Goal: Task Accomplishment & Management: Complete application form

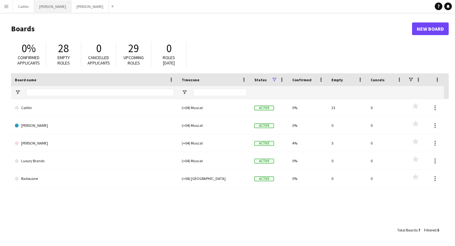
click at [49, 11] on button "Kelly Close" at bounding box center [52, 6] width 37 height 12
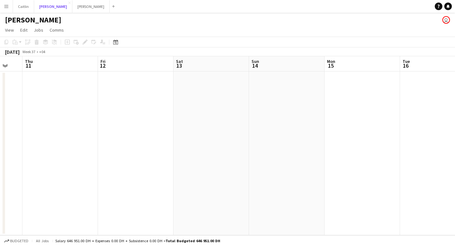
scroll to position [0, 208]
click at [429, 96] on app-date-cell at bounding box center [433, 153] width 75 height 164
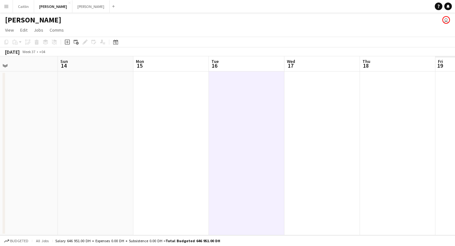
drag, startPoint x: 424, startPoint y: 62, endPoint x: 213, endPoint y: 111, distance: 217.0
click at [213, 111] on app-calendar-viewport "Wed 10 Thu 11 Fri 12 Sat 13 Sun 14 Mon 15 Tue 16 Wed 17 Thu 18 Fri 19 Sat 20" at bounding box center [227, 145] width 455 height 179
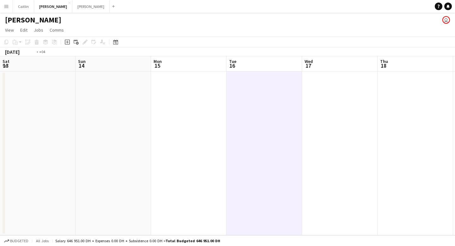
drag, startPoint x: 378, startPoint y: 71, endPoint x: 0, endPoint y: 126, distance: 381.6
click at [0, 126] on app-calendar-viewport "Thu 11 Fri 12 Sat 13 Sun 14 Mon 15 Tue 16 Wed 17 Thu 18 Fri 19 Sat 20 Sun 21" at bounding box center [227, 145] width 455 height 179
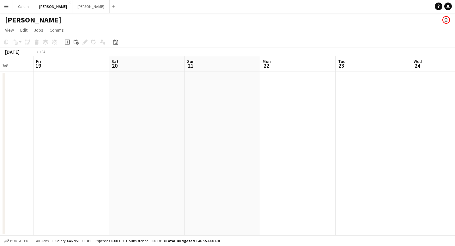
scroll to position [0, 199]
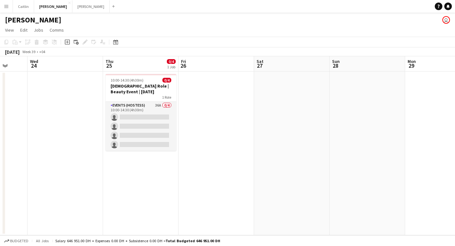
drag, startPoint x: 383, startPoint y: 122, endPoint x: 0, endPoint y: 160, distance: 385.2
click at [0, 160] on app-calendar-viewport "Sun 21 Mon 22 Tue 23 Wed 24 Thu 25 0/4 1 Job Fri 26 Sat 27 Sun 28 Mon 29 Tue 30…" at bounding box center [227, 145] width 455 height 179
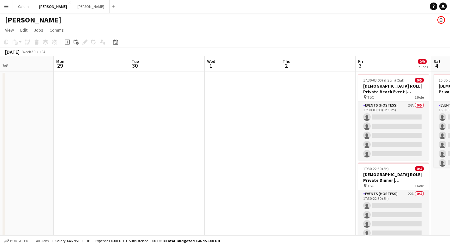
scroll to position [0, 188]
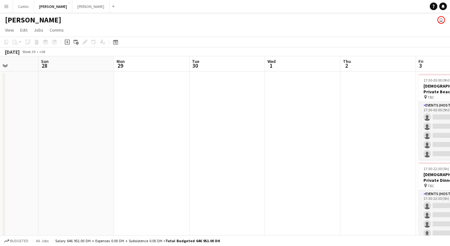
drag, startPoint x: 356, startPoint y: 105, endPoint x: 78, endPoint y: 124, distance: 278.9
click at [78, 124] on app-calendar-viewport "Thu 25 0/4 1 Job Fri 26 Sat 27 Sun 28 Mon 29 Tue 30 Wed 1 Thu 2 Fri 3 0/9 2 Job…" at bounding box center [225, 154] width 450 height 196
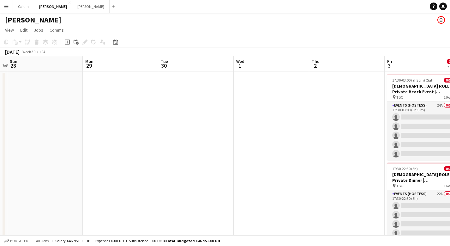
click at [212, 117] on app-calendar-viewport "Thu 25 0/4 1 Job Fri 26 Sat 27 Sun 28 Mon 29 Tue 30 Wed 1 Thu 2 Fri 3 0/9 2 Job…" at bounding box center [225, 154] width 450 height 196
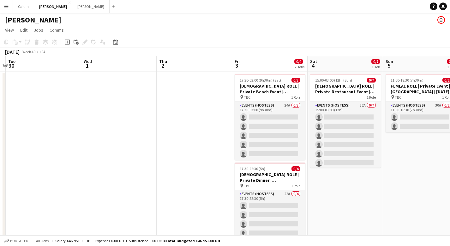
scroll to position [0, 202]
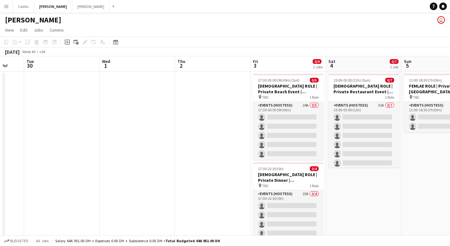
drag, startPoint x: 133, startPoint y: 117, endPoint x: 0, endPoint y: 117, distance: 132.6
click at [0, 117] on app-calendar-viewport "Sat 27 Sun 28 Mon 29 Tue 30 Wed 1 Thu 2 Fri 3 0/9 2 Jobs Sat 4 0/7 1 Job Sun 5 …" at bounding box center [225, 154] width 450 height 196
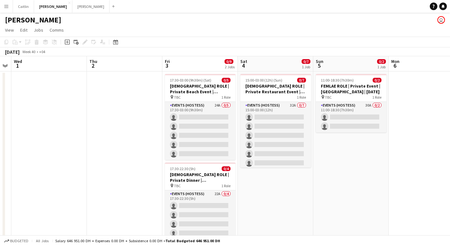
drag, startPoint x: 216, startPoint y: 121, endPoint x: 128, endPoint y: 122, distance: 88.1
click at [128, 122] on app-calendar-viewport "Sun 28 Mon 29 Tue 30 Wed 1 Thu 2 Fri 3 0/9 2 Jobs Sat 4 0/7 1 Job Sun 5 0/2 1 J…" at bounding box center [225, 154] width 450 height 196
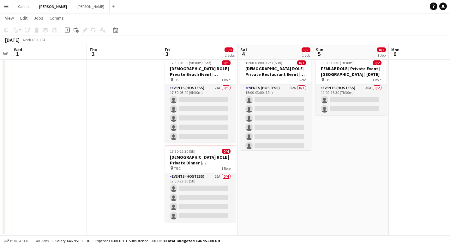
scroll to position [17, 0]
click at [224, 231] on app-date-cell "17:30-03:00 (9h30m) (Sat) 0/5 FEMALE ROLE | Private Beach Event | Dubai | 3rd O…" at bounding box center [199, 144] width 75 height 181
click at [75, 28] on icon at bounding box center [76, 29] width 4 height 4
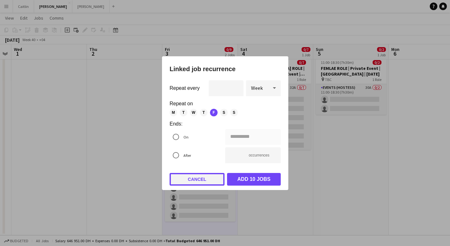
click at [206, 182] on button "Cancel" at bounding box center [197, 179] width 55 height 13
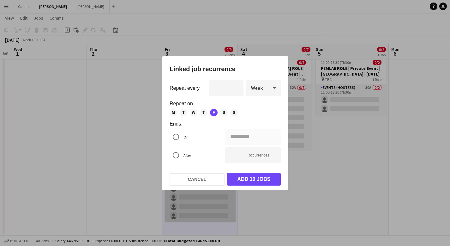
scroll to position [17, 0]
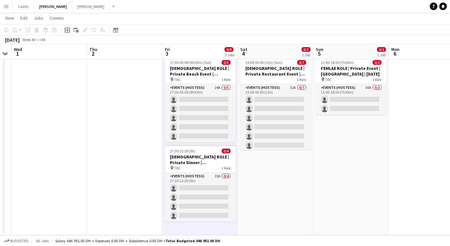
click at [69, 30] on icon at bounding box center [67, 29] width 5 height 5
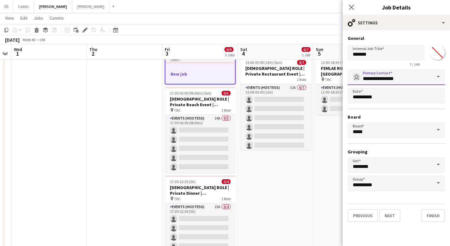
click at [393, 72] on input "**********" at bounding box center [396, 77] width 97 height 16
click at [438, 77] on span at bounding box center [438, 76] width 13 height 15
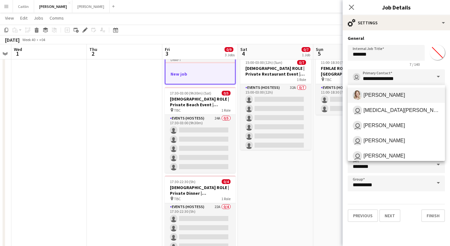
click at [398, 93] on span "Kelly Burt" at bounding box center [396, 94] width 87 height 9
type input "**********"
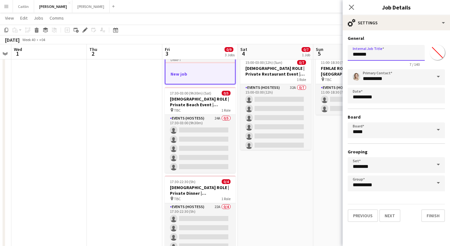
drag, startPoint x: 374, startPoint y: 53, endPoint x: 307, endPoint y: 57, distance: 67.0
click at [307, 57] on body "Menu Boards Boards Boards All jobs Status Workforce Workforce My Workforce Recr…" at bounding box center [225, 129] width 450 height 292
type input "*"
drag, startPoint x: 419, startPoint y: 56, endPoint x: 290, endPoint y: 56, distance: 128.8
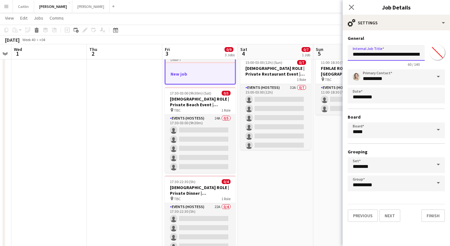
click at [290, 56] on body "Menu Boards Boards Boards All jobs Status Workforce Workforce My Workforce Recr…" at bounding box center [225, 129] width 450 height 292
type input "**********"
click at [367, 167] on input "********" at bounding box center [396, 165] width 97 height 16
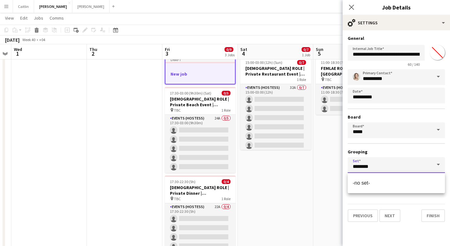
click at [367, 167] on input "********" at bounding box center [396, 165] width 97 height 16
click at [399, 203] on form "**********" at bounding box center [396, 128] width 107 height 186
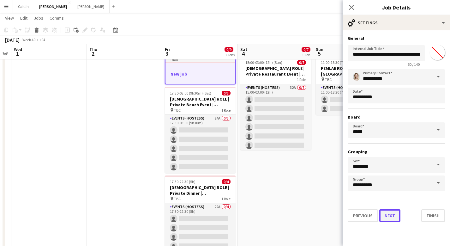
click at [390, 215] on button "Next" at bounding box center [389, 215] width 21 height 13
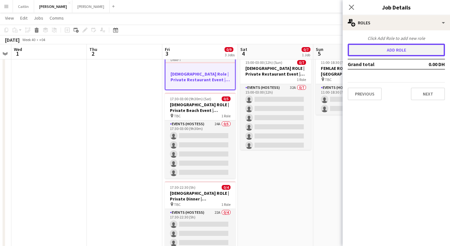
click at [386, 54] on button "Add role" at bounding box center [396, 50] width 97 height 13
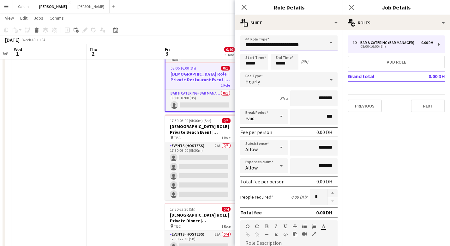
click at [296, 45] on input "**********" at bounding box center [288, 43] width 97 height 16
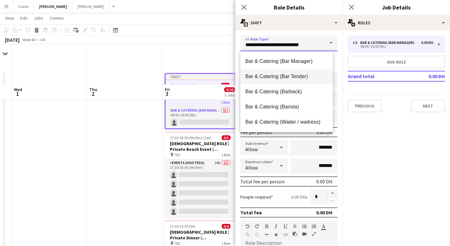
scroll to position [74, 0]
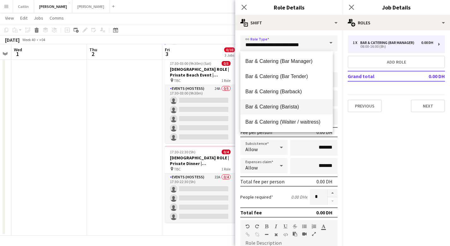
click at [297, 101] on mat-option "Bar & Catering (Barista)" at bounding box center [286, 106] width 93 height 15
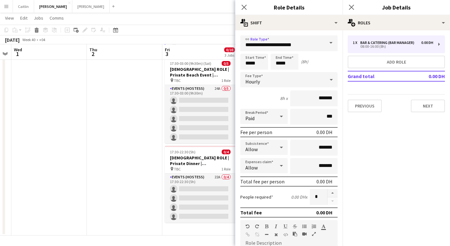
click at [326, 43] on span at bounding box center [330, 42] width 13 height 15
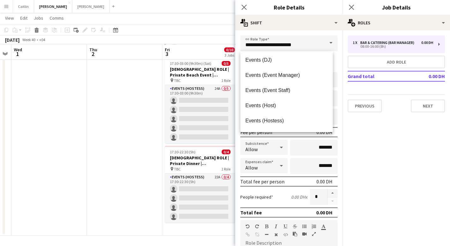
scroll to position [165, 0]
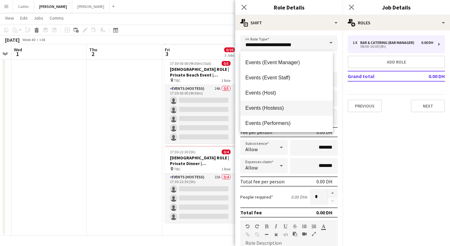
click at [294, 107] on span "Events (Hostess)" at bounding box center [286, 108] width 82 height 6
type input "**********"
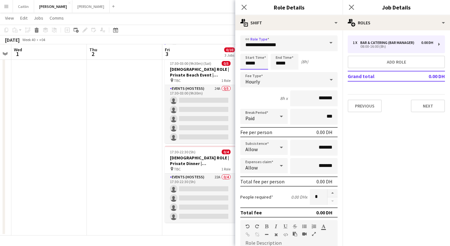
click at [250, 61] on input "*****" at bounding box center [254, 62] width 28 height 16
click at [248, 74] on div at bounding box center [248, 72] width 13 height 6
click at [260, 52] on div at bounding box center [260, 50] width 13 height 6
type input "*****"
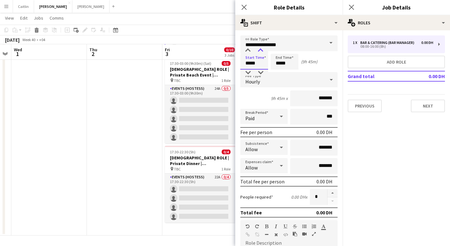
click at [260, 52] on div at bounding box center [260, 50] width 13 height 6
click at [294, 59] on input "*****" at bounding box center [285, 62] width 28 height 16
click at [282, 74] on div at bounding box center [278, 72] width 13 height 6
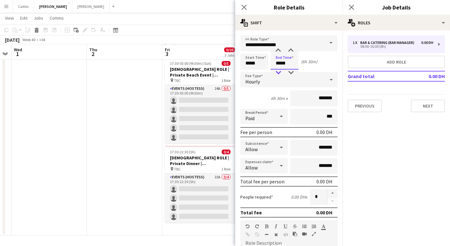
type input "*****"
click at [282, 74] on div at bounding box center [278, 72] width 13 height 6
click at [311, 95] on input "*******" at bounding box center [313, 98] width 47 height 16
type input "********"
click at [260, 100] on div "5h 30m x ********" at bounding box center [288, 98] width 97 height 16
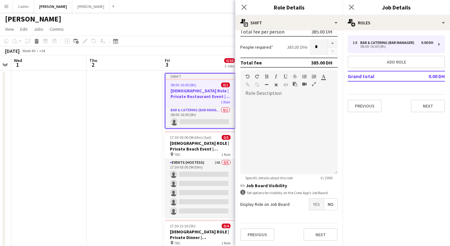
scroll to position [1, 0]
click at [306, 120] on div at bounding box center [288, 136] width 97 height 76
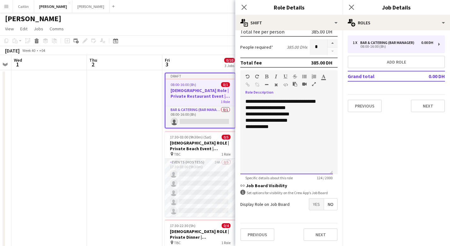
click at [250, 123] on div "**********" at bounding box center [286, 120] width 82 height 6
click at [301, 117] on div "**********" at bounding box center [286, 114] width 82 height 6
click at [298, 136] on div "**********" at bounding box center [286, 133] width 82 height 6
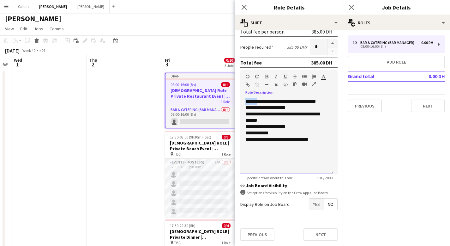
drag, startPoint x: 256, startPoint y: 102, endPoint x: 209, endPoint y: 100, distance: 47.7
click at [209, 100] on body "Menu Boards Boards Boards All jobs Status Workforce Workforce My Workforce Recr…" at bounding box center [225, 159] width 450 height 321
click at [267, 76] on icon "button" at bounding box center [266, 76] width 3 height 4
drag, startPoint x: 257, startPoint y: 114, endPoint x: 239, endPoint y: 114, distance: 18.0
click at [239, 114] on form "**********" at bounding box center [288, 66] width 107 height 360
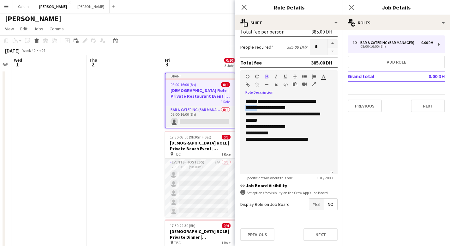
click at [268, 77] on button "button" at bounding box center [266, 76] width 4 height 5
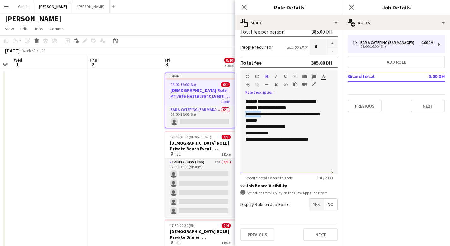
drag, startPoint x: 263, startPoint y: 117, endPoint x: 245, endPoint y: 121, distance: 18.0
click at [245, 121] on div "**********" at bounding box center [286, 117] width 82 height 13
click at [266, 75] on icon "button" at bounding box center [266, 76] width 3 height 4
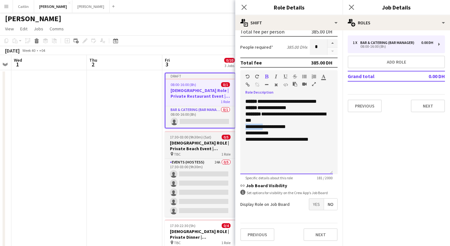
drag, startPoint x: 265, startPoint y: 133, endPoint x: 230, endPoint y: 132, distance: 34.7
click at [230, 132] on body "Menu Boards Boards Boards All jobs Status Workforce Workforce My Workforce Recr…" at bounding box center [225, 159] width 450 height 321
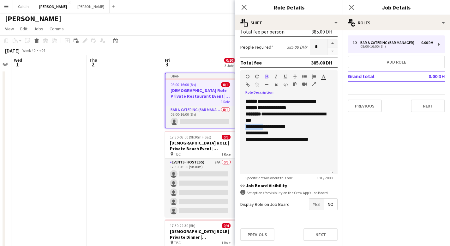
click at [267, 74] on icon "button" at bounding box center [266, 76] width 3 height 4
drag, startPoint x: 257, startPoint y: 138, endPoint x: 237, endPoint y: 139, distance: 20.2
click at [237, 139] on form "**********" at bounding box center [288, 66] width 107 height 360
click at [267, 76] on icon "button" at bounding box center [266, 76] width 3 height 4
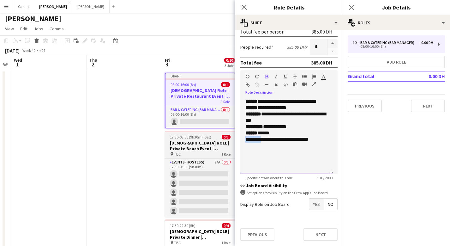
drag, startPoint x: 263, startPoint y: 146, endPoint x: 232, endPoint y: 146, distance: 31.3
click at [232, 146] on body "Menu Boards Boards Boards All jobs Status Workforce Workforce My Workforce Recr…" at bounding box center [225, 159] width 450 height 321
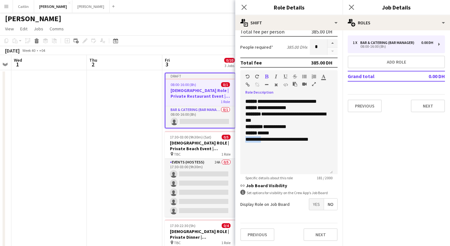
click at [267, 76] on icon "button" at bounding box center [266, 76] width 3 height 4
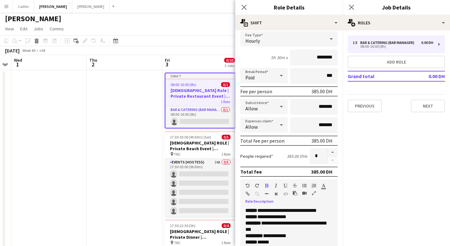
scroll to position [150, 0]
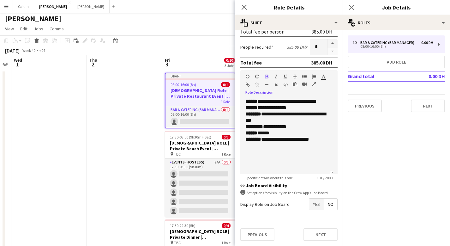
click at [309, 200] on span "Yes" at bounding box center [316, 203] width 15 height 11
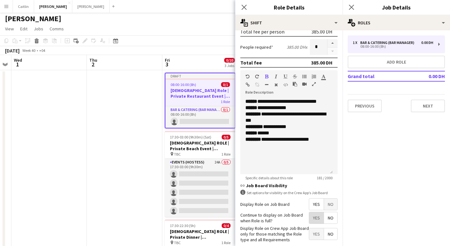
click at [310, 212] on span "Yes" at bounding box center [316, 217] width 15 height 11
click at [309, 229] on span "Yes" at bounding box center [316, 233] width 15 height 11
click at [359, 147] on mat-expansion-panel "pencil3 General details 1 x Bar & Catering (Bar Manager) 0.00 DH 08:00-16:00 (8…" at bounding box center [396, 137] width 107 height 215
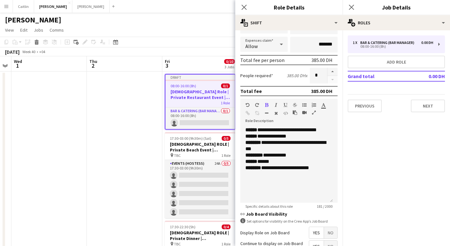
scroll to position [182, 0]
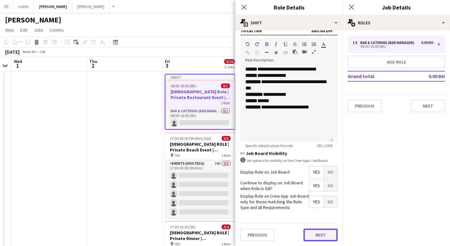
click at [321, 234] on button "Next" at bounding box center [320, 234] width 34 height 13
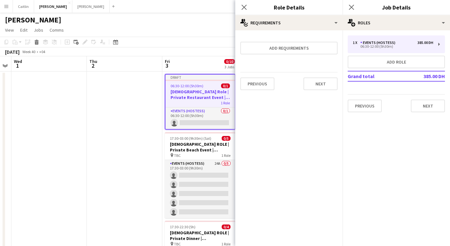
scroll to position [0, 0]
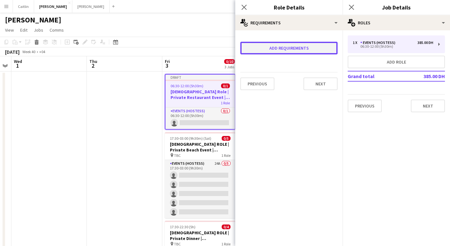
click at [298, 50] on button "Add requirements" at bounding box center [288, 48] width 97 height 13
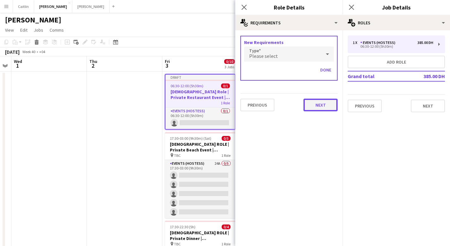
click at [315, 109] on button "Next" at bounding box center [320, 105] width 34 height 13
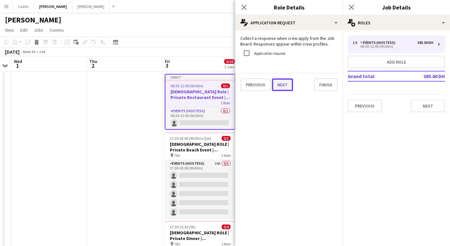
click at [280, 86] on button "Next" at bounding box center [282, 84] width 21 height 13
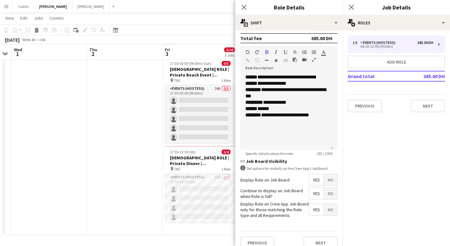
scroll to position [182, 0]
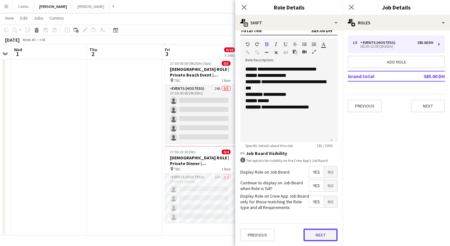
click at [315, 234] on button "Next" at bounding box center [320, 234] width 34 height 13
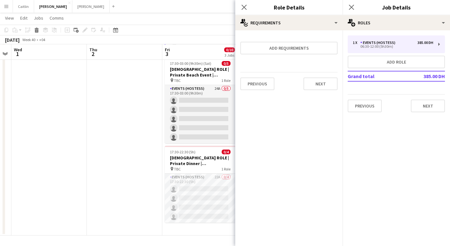
scroll to position [0, 0]
click at [316, 89] on button "Next" at bounding box center [320, 83] width 34 height 13
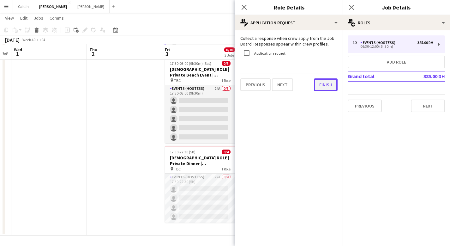
click at [316, 89] on button "Finish" at bounding box center [326, 84] width 24 height 13
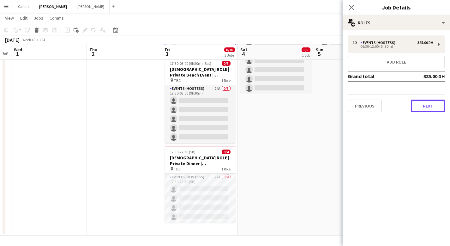
click at [423, 103] on button "Next" at bounding box center [428, 105] width 34 height 13
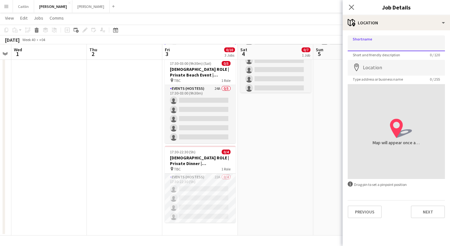
click at [376, 47] on input "Shortname" at bounding box center [396, 43] width 97 height 16
type input "***"
click at [429, 213] on button "Next" at bounding box center [428, 211] width 34 height 13
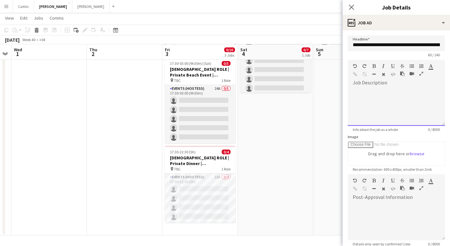
click at [378, 89] on div at bounding box center [396, 107] width 97 height 38
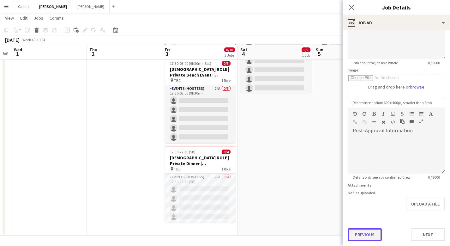
scroll to position [66, 0]
click at [377, 213] on form "**********" at bounding box center [396, 105] width 107 height 272
click at [369, 235] on button "Previous" at bounding box center [365, 234] width 34 height 13
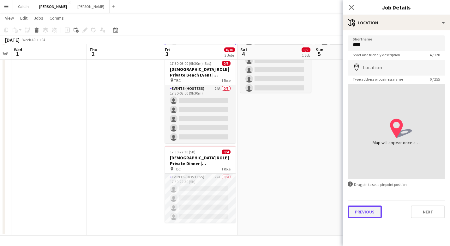
click at [363, 214] on button "Previous" at bounding box center [365, 211] width 34 height 13
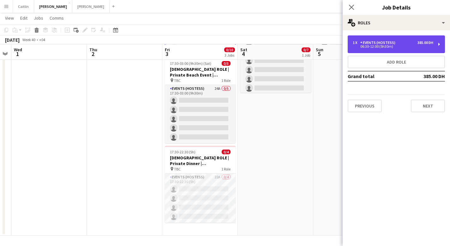
click at [370, 48] on div "06:30-12:00 (5h30m)" at bounding box center [393, 46] width 81 height 3
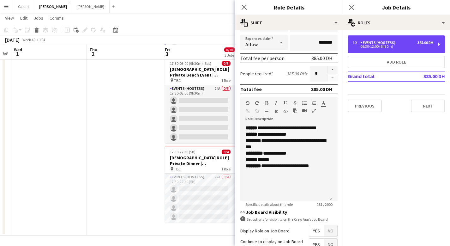
scroll to position [182, 0]
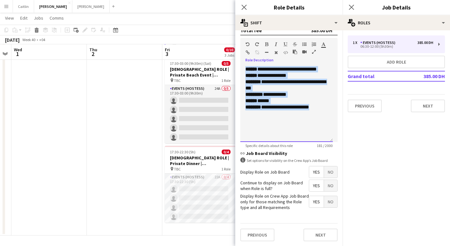
drag, startPoint x: 318, startPoint y: 113, endPoint x: 243, endPoint y: 71, distance: 86.1
click at [243, 71] on div "**********" at bounding box center [286, 104] width 93 height 76
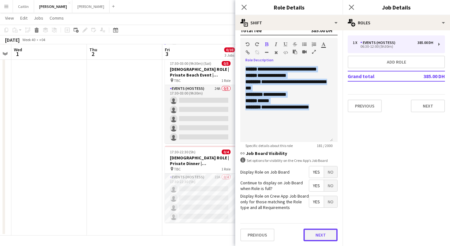
click at [314, 236] on button "Next" at bounding box center [320, 234] width 34 height 13
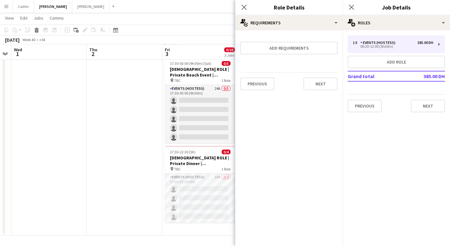
scroll to position [0, 0]
drag, startPoint x: 321, startPoint y: 81, endPoint x: 318, endPoint y: 78, distance: 4.6
click at [321, 81] on button "Next" at bounding box center [320, 83] width 34 height 13
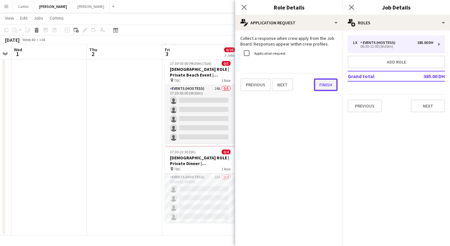
click at [326, 85] on button "Finish" at bounding box center [326, 84] width 24 height 13
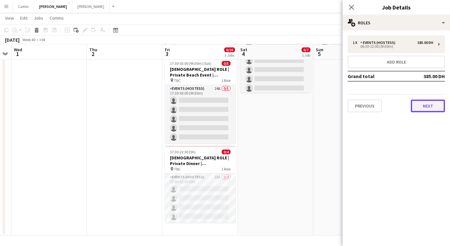
click at [422, 110] on button "Next" at bounding box center [428, 105] width 34 height 13
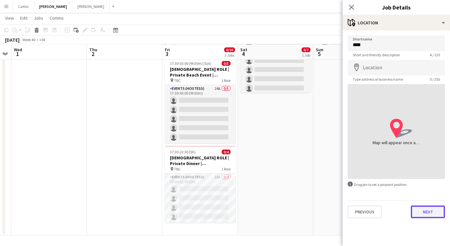
click at [431, 211] on button "Next" at bounding box center [428, 211] width 34 height 13
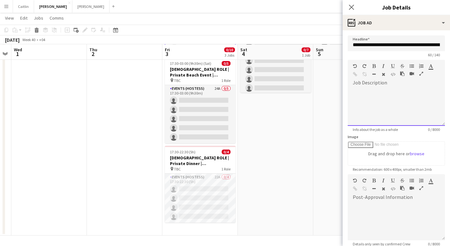
click at [371, 98] on div at bounding box center [396, 107] width 97 height 38
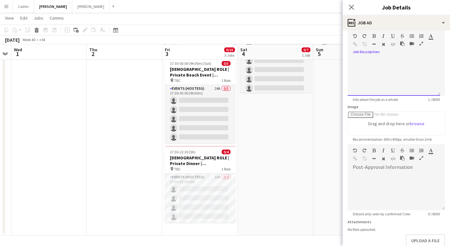
scroll to position [66, 0]
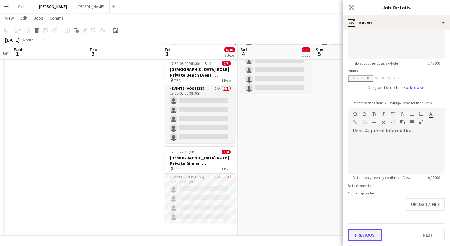
click at [365, 234] on button "Previous" at bounding box center [365, 234] width 34 height 13
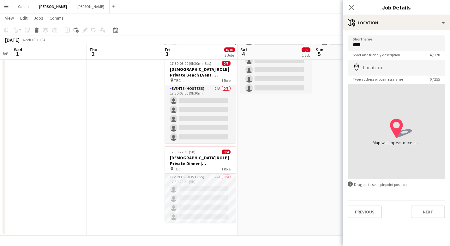
scroll to position [0, 0]
click at [366, 211] on button "Previous" at bounding box center [365, 211] width 34 height 13
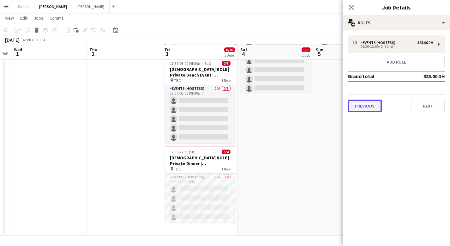
click at [352, 102] on button "Previous" at bounding box center [365, 105] width 34 height 13
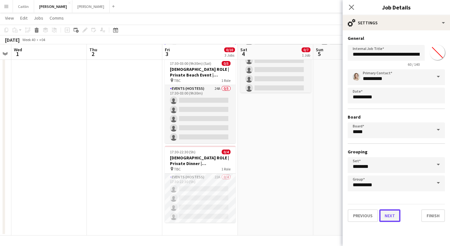
click at [399, 213] on button "Next" at bounding box center [389, 215] width 21 height 13
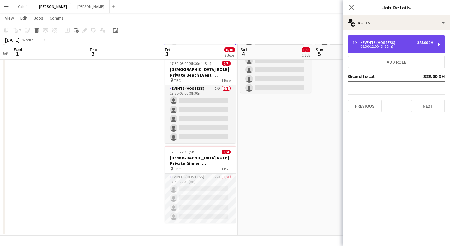
click at [367, 44] on div "Events (Hostess)" at bounding box center [379, 42] width 38 height 4
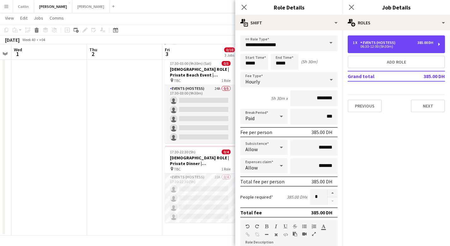
scroll to position [182, 0]
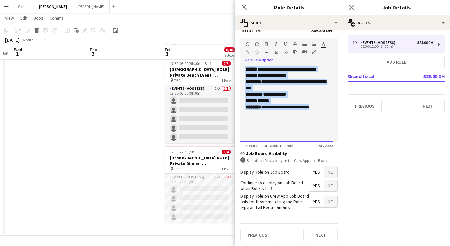
drag, startPoint x: 320, startPoint y: 113, endPoint x: 214, endPoint y: 56, distance: 121.0
click at [213, 56] on body "Menu Boards Boards Boards All jobs Status Workforce Workforce My Workforce Recr…" at bounding box center [225, 86] width 450 height 320
click at [430, 106] on button "Next" at bounding box center [428, 105] width 34 height 13
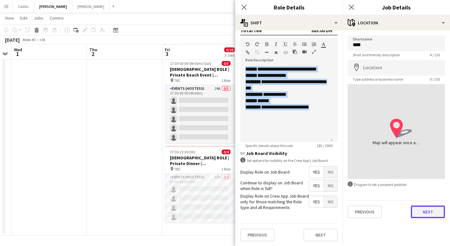
click at [435, 210] on button "Next" at bounding box center [428, 211] width 34 height 13
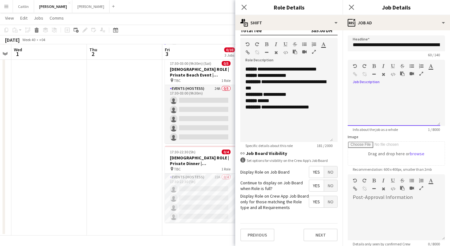
click at [361, 96] on div at bounding box center [394, 107] width 93 height 38
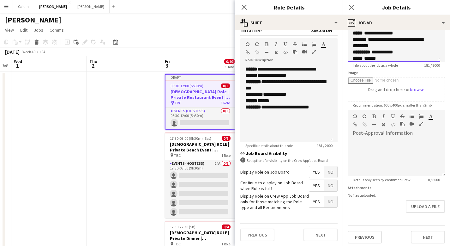
scroll to position [66, 0]
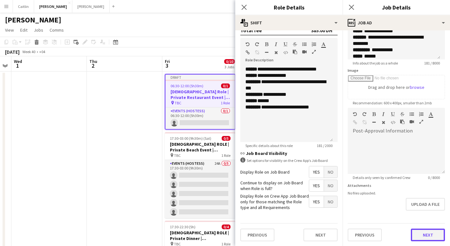
click at [425, 239] on button "Next" at bounding box center [428, 234] width 34 height 13
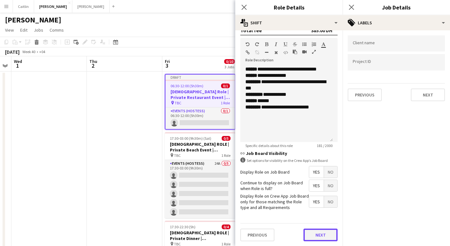
click at [310, 235] on button "Next" at bounding box center [320, 234] width 34 height 13
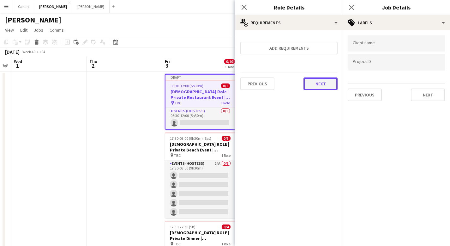
click at [316, 86] on button "Next" at bounding box center [320, 83] width 34 height 13
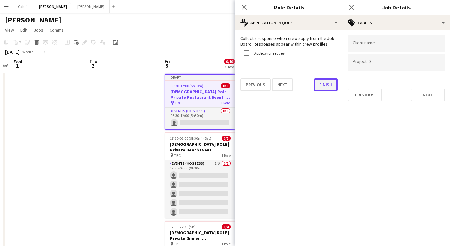
click at [327, 88] on button "Finish" at bounding box center [326, 84] width 24 height 13
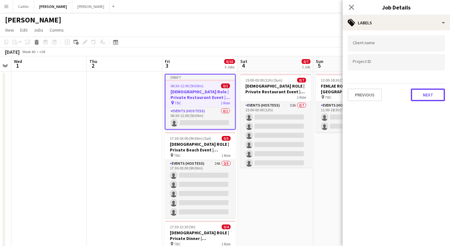
click at [422, 93] on button "Next" at bounding box center [428, 94] width 34 height 13
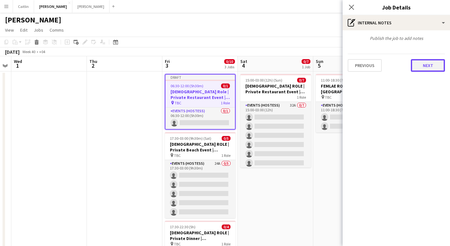
click at [429, 63] on button "Next" at bounding box center [428, 65] width 34 height 13
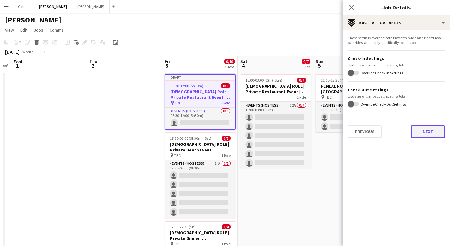
click at [427, 135] on button "Next" at bounding box center [428, 131] width 34 height 13
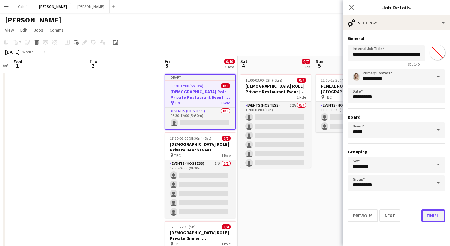
click at [427, 219] on button "Finish" at bounding box center [433, 215] width 24 height 13
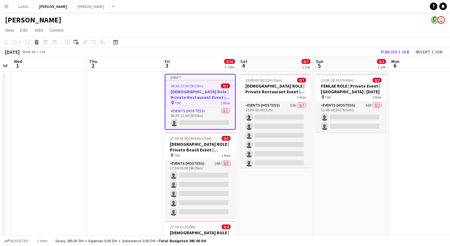
click at [181, 94] on h3 "Female Role | Private Restaurant Event | Dubai | 3rd-5th Oct" at bounding box center [199, 94] width 69 height 11
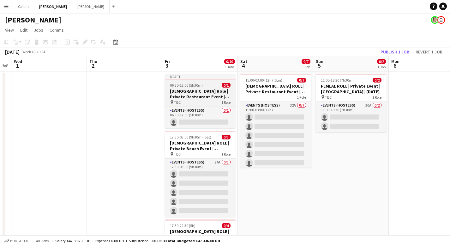
click at [196, 93] on h3 "Female Role | Private Restaurant Event | Dubai | 3rd-5th Oct" at bounding box center [200, 93] width 71 height 11
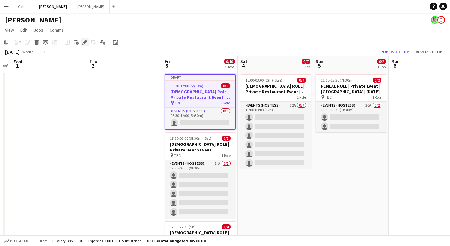
click at [83, 41] on icon "Edit" at bounding box center [84, 41] width 5 height 5
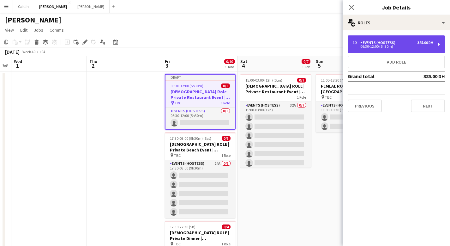
click at [386, 48] on div "06:30-12:00 (5h30m)" at bounding box center [393, 46] width 81 height 3
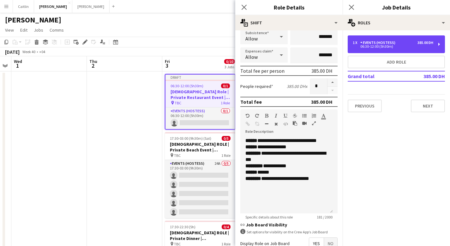
scroll to position [182, 0]
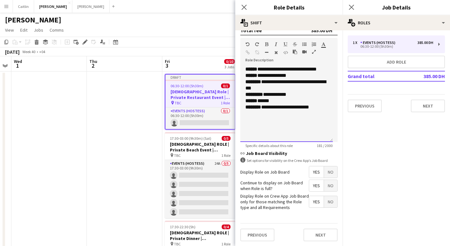
click at [297, 88] on div "**********" at bounding box center [286, 85] width 82 height 13
click at [245, 84] on b "*******" at bounding box center [253, 81] width 16 height 5
click at [308, 86] on div "**********" at bounding box center [286, 85] width 82 height 13
drag, startPoint x: 326, startPoint y: 92, endPoint x: 274, endPoint y: 95, distance: 51.2
click at [274, 91] on div "**********" at bounding box center [286, 88] width 82 height 6
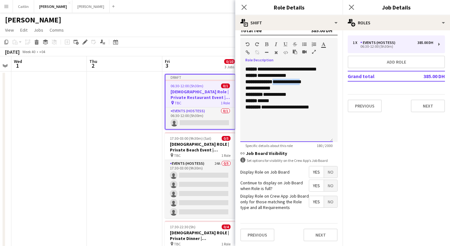
drag, startPoint x: 305, startPoint y: 87, endPoint x: 279, endPoint y: 87, distance: 26.8
click at [279, 85] on div "**********" at bounding box center [286, 82] width 82 height 6
drag, startPoint x: 276, startPoint y: 88, endPoint x: 316, endPoint y: 90, distance: 39.8
click at [316, 85] on div "**********" at bounding box center [286, 82] width 82 height 6
click at [266, 42] on icon "button" at bounding box center [266, 44] width 3 height 4
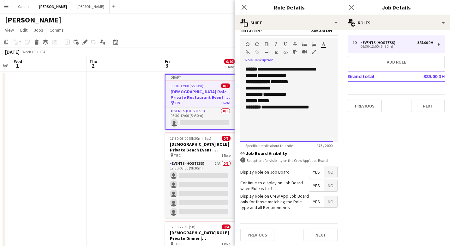
click at [279, 91] on div "**********" at bounding box center [286, 88] width 82 height 6
drag, startPoint x: 273, startPoint y: 94, endPoint x: 244, endPoint y: 95, distance: 28.4
click at [244, 95] on div "**********" at bounding box center [286, 104] width 93 height 76
drag, startPoint x: 272, startPoint y: 94, endPoint x: 244, endPoint y: 95, distance: 27.5
click at [244, 95] on div "**********" at bounding box center [286, 104] width 93 height 76
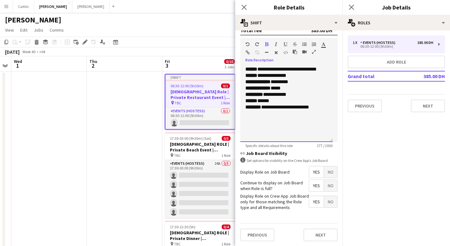
click at [276, 125] on div "**********" at bounding box center [286, 104] width 93 height 76
click at [278, 145] on span "Specific details about this role" at bounding box center [268, 145] width 57 height 5
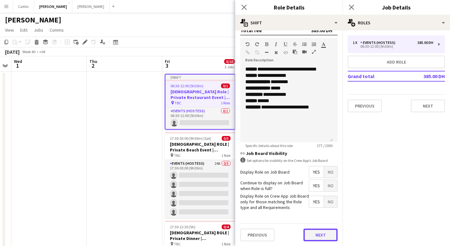
click at [329, 235] on button "Next" at bounding box center [320, 234] width 34 height 13
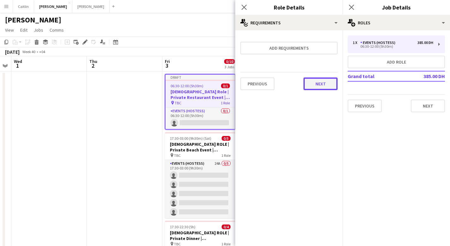
click at [329, 87] on button "Next" at bounding box center [320, 83] width 34 height 13
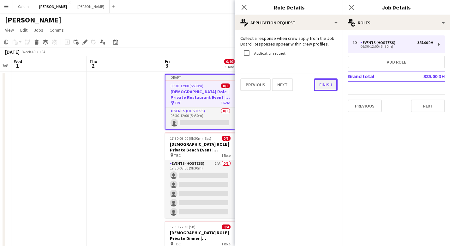
click at [325, 86] on button "Finish" at bounding box center [326, 84] width 24 height 13
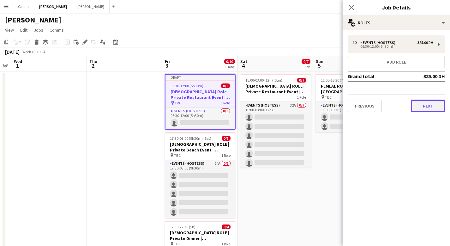
click at [430, 105] on button "Next" at bounding box center [428, 105] width 34 height 13
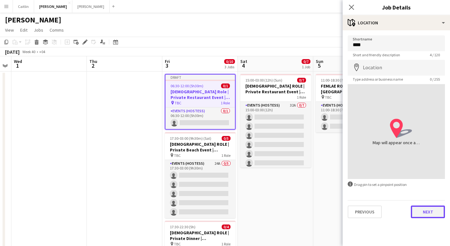
click at [427, 215] on button "Next" at bounding box center [428, 211] width 34 height 13
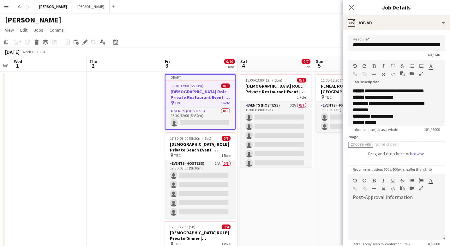
scroll to position [66, 0]
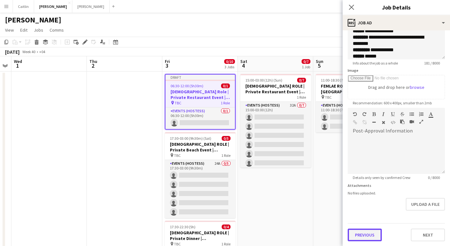
click at [369, 235] on button "Previous" at bounding box center [365, 234] width 34 height 13
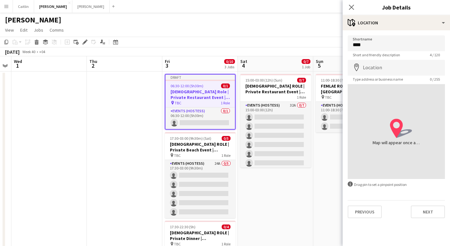
scroll to position [0, 0]
click at [363, 211] on button "Previous" at bounding box center [365, 211] width 34 height 13
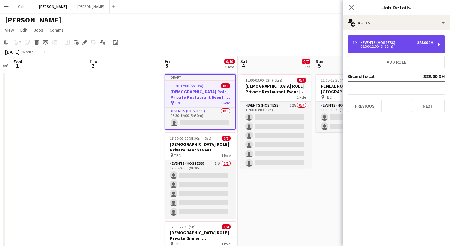
click at [401, 39] on div "1 x Events (Hostess) 385.00 DH 06:30-12:00 (5h30m)" at bounding box center [396, 44] width 97 height 18
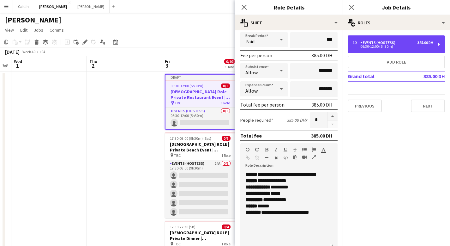
scroll to position [148, 0]
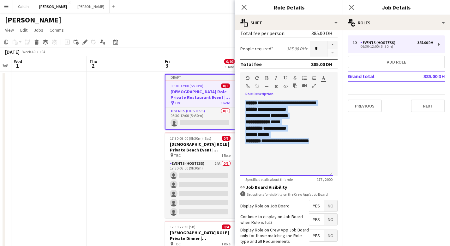
drag, startPoint x: 244, startPoint y: 102, endPoint x: 319, endPoint y: 154, distance: 91.6
click at [319, 154] on div "**********" at bounding box center [286, 138] width 93 height 76
copy div "**********"
click at [423, 103] on button "Next" at bounding box center [428, 105] width 34 height 13
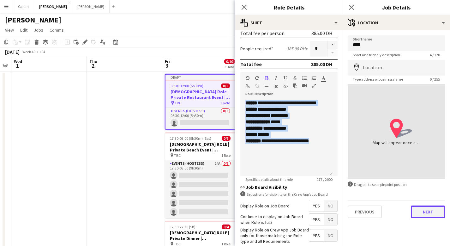
click at [426, 212] on button "Next" at bounding box center [428, 211] width 34 height 13
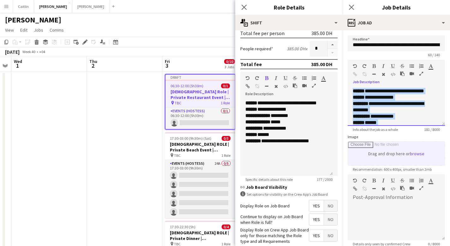
scroll to position [18, 0]
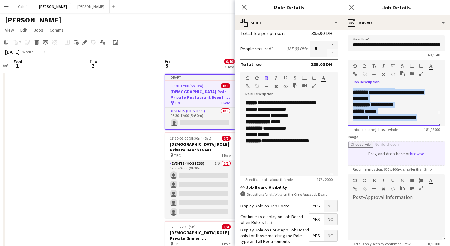
drag, startPoint x: 352, startPoint y: 91, endPoint x: 393, endPoint y: 159, distance: 79.1
click at [393, 159] on form "**********" at bounding box center [396, 171] width 107 height 272
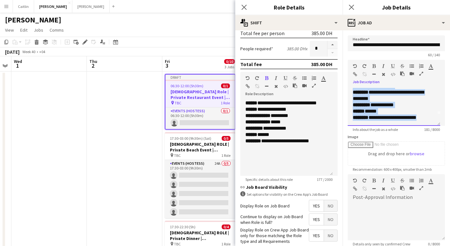
paste div
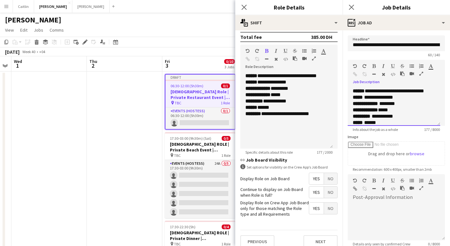
scroll to position [182, 0]
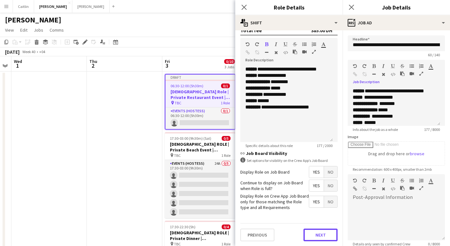
click at [303, 233] on button "Next" at bounding box center [320, 234] width 34 height 13
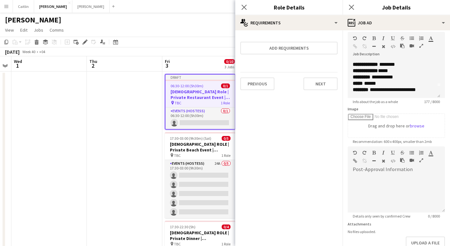
scroll to position [66, 0]
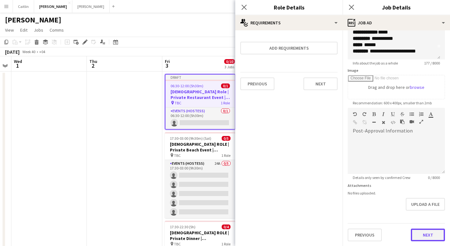
drag, startPoint x: 411, startPoint y: 236, endPoint x: 409, endPoint y: 232, distance: 4.0
click at [411, 232] on button "Next" at bounding box center [428, 234] width 34 height 13
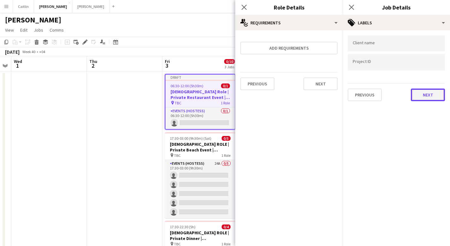
click at [440, 95] on button "Next" at bounding box center [428, 94] width 34 height 13
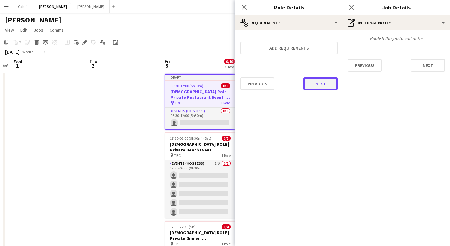
click at [318, 83] on button "Next" at bounding box center [320, 83] width 34 height 13
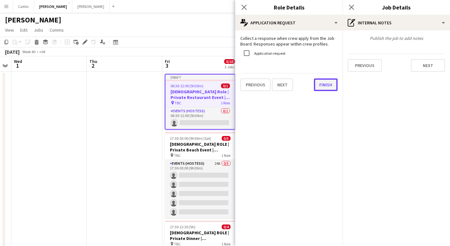
click at [325, 85] on button "Finish" at bounding box center [326, 84] width 24 height 13
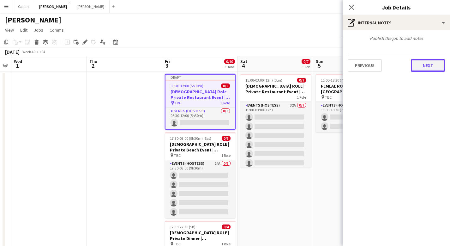
click at [419, 60] on button "Next" at bounding box center [428, 65] width 34 height 13
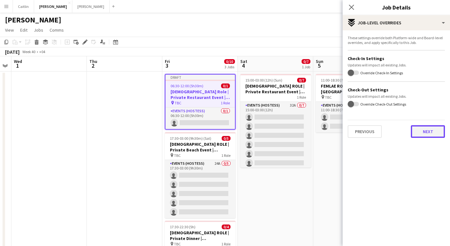
click at [422, 127] on button "Next" at bounding box center [428, 131] width 34 height 13
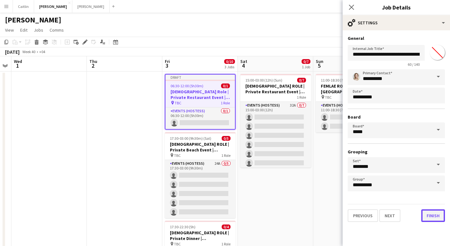
click at [427, 213] on button "Finish" at bounding box center [433, 215] width 24 height 13
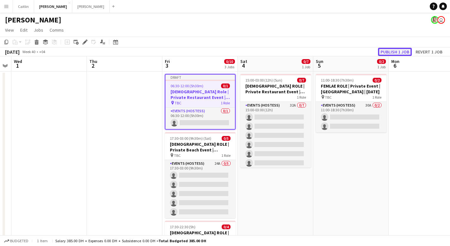
click at [399, 51] on button "Publish 1 job" at bounding box center [395, 52] width 34 height 8
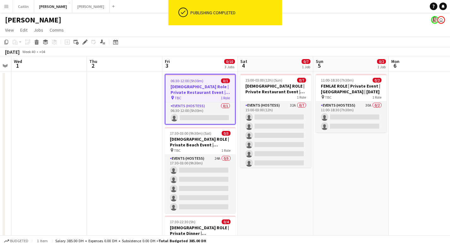
click at [183, 83] on span "06:30-12:00 (5h30m)" at bounding box center [187, 80] width 33 height 5
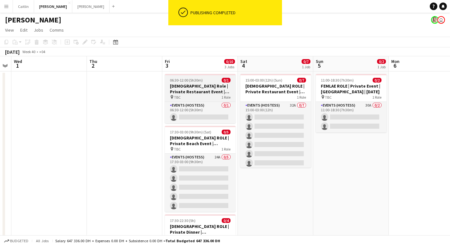
click at [183, 83] on h3 "Female Role | Private Restaurant Event | Dubai | 3rd-5th Oct" at bounding box center [200, 88] width 71 height 11
click at [183, 82] on span "06:30-12:00 (5h30m)" at bounding box center [186, 80] width 33 height 5
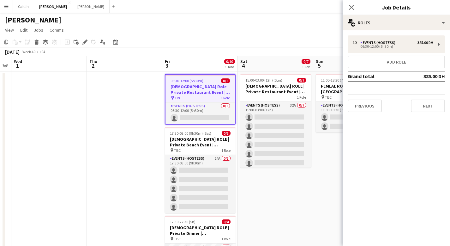
click at [195, 81] on span "06:30-12:00 (5h30m)" at bounding box center [187, 80] width 33 height 5
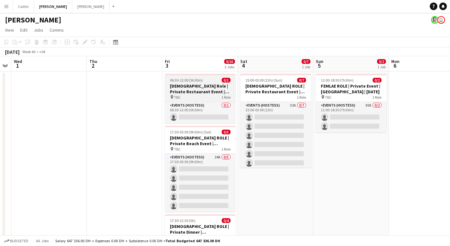
click at [201, 79] on span "06:30-12:00 (5h30m)" at bounding box center [186, 80] width 33 height 5
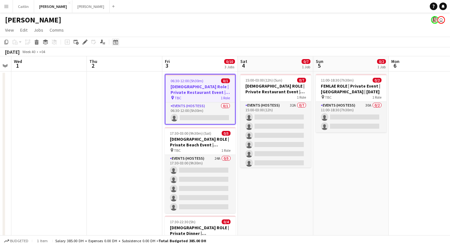
click at [116, 43] on icon at bounding box center [116, 43] width 2 height 2
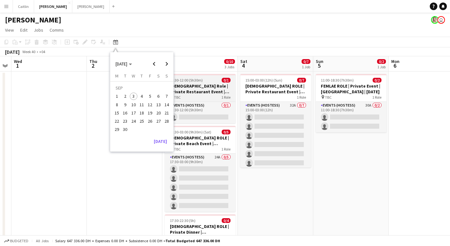
click at [202, 84] on h3 "Female Role | Private Restaurant Event | Dubai | 3rd-5th Oct" at bounding box center [200, 88] width 71 height 11
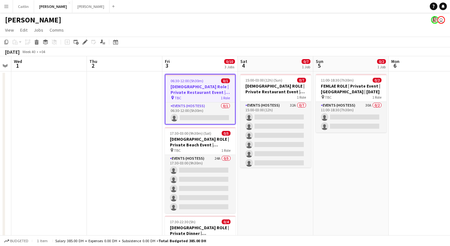
scroll to position [0, 215]
click at [103, 42] on icon "Applicants" at bounding box center [102, 41] width 5 height 5
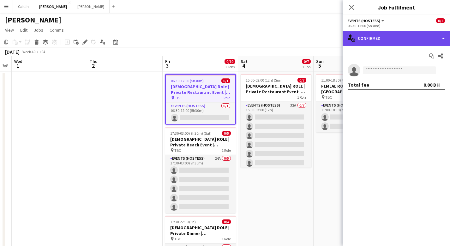
click at [392, 37] on div "single-neutral-actions-check-2 Confirmed" at bounding box center [396, 38] width 107 height 15
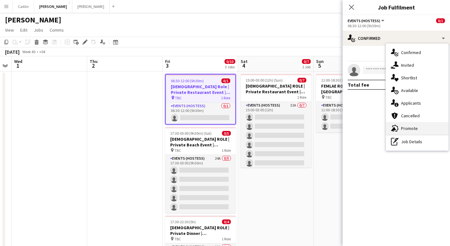
click at [404, 131] on div "advertising-megaphone Promote" at bounding box center [417, 128] width 63 height 13
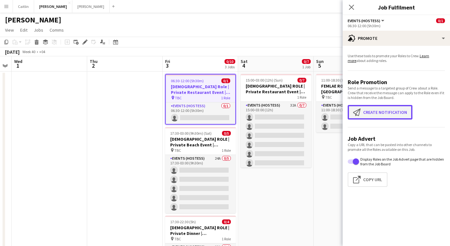
click at [378, 113] on button "Create notification Create notification" at bounding box center [380, 112] width 65 height 15
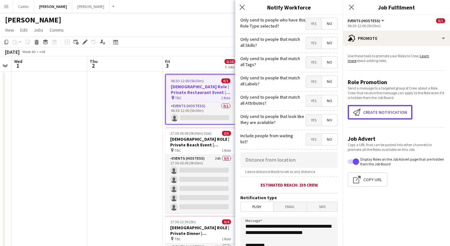
scroll to position [103, 0]
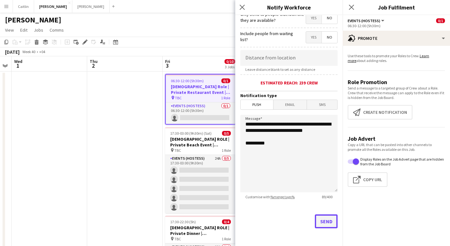
click at [321, 222] on button "Send" at bounding box center [326, 221] width 23 height 14
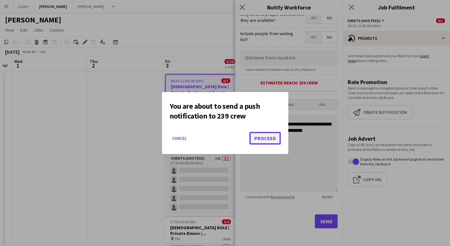
click at [265, 135] on button "Proceed" at bounding box center [264, 138] width 31 height 13
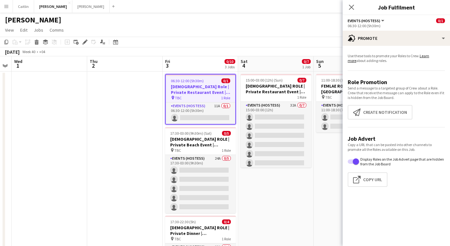
click at [187, 70] on app-board-header-date "Fri 3 0/10 3 Jobs" at bounding box center [200, 63] width 75 height 15
click at [193, 80] on span "06:30-12:00 (5h30m)" at bounding box center [187, 80] width 33 height 5
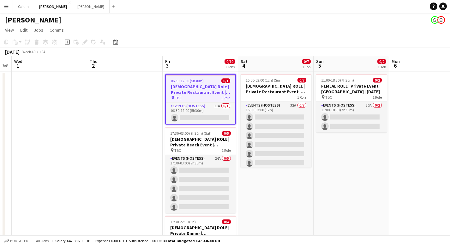
scroll to position [0, 214]
click at [263, 67] on app-board-header-date "Sat 4 0/7 1 Job" at bounding box center [275, 63] width 75 height 15
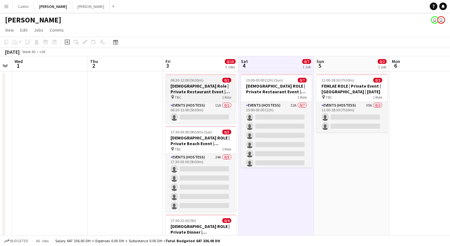
click at [198, 90] on h3 "Female Role | Private Restaurant Event | Dubai | 3rd-5th Oct" at bounding box center [200, 88] width 71 height 11
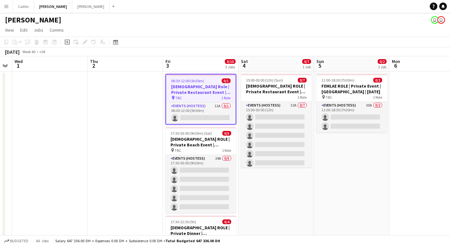
scroll to position [0, 214]
click at [277, 201] on app-date-cell "15:00-03:00 (12h) (Sun) 0/7 FEMALE ROLE | Private Restaurant Event | Dubai | 4t…" at bounding box center [276, 188] width 75 height 234
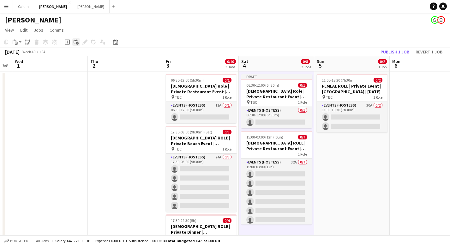
click at [76, 41] on icon "Add linked Job" at bounding box center [76, 41] width 5 height 5
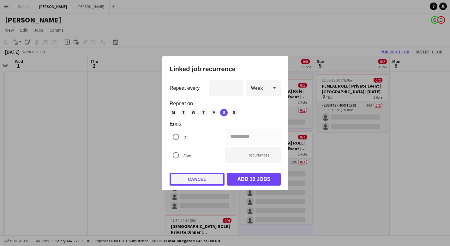
click at [213, 176] on button "Cancel" at bounding box center [197, 179] width 55 height 13
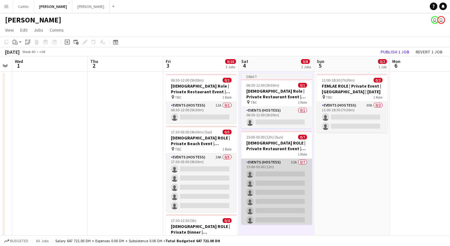
click at [261, 185] on app-card-role "Events (Hostess) 32A 0/7 15:00-03:00 (12h) single-neutral-actions single-neutra…" at bounding box center [276, 197] width 71 height 76
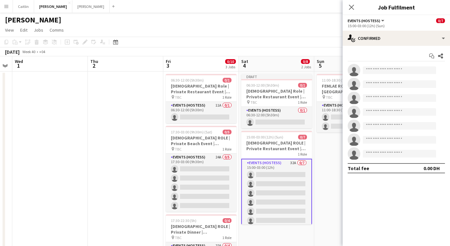
click at [266, 130] on app-date-cell "Draft 06:30-12:00 (5h30m) 0/1 Female Role | Private Restaurant Event | Dubai | …" at bounding box center [276, 188] width 75 height 234
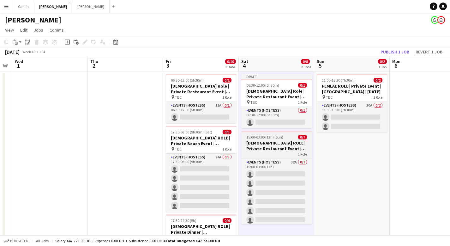
click at [265, 139] on span "15:00-03:00 (12h) (Sun)" at bounding box center [264, 137] width 37 height 5
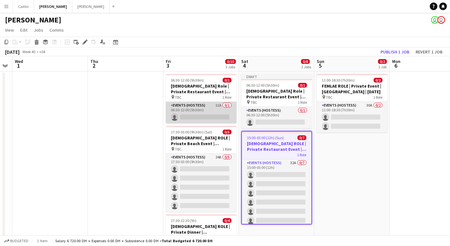
click at [214, 103] on app-card-role "Events (Hostess) 11A 0/1 06:30-12:00 (5h30m) single-neutral-actions" at bounding box center [201, 112] width 71 height 21
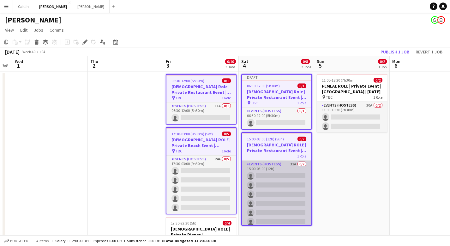
click at [290, 178] on app-card-role "Events (Hostess) 32A 0/7 15:00-03:00 (12h) single-neutral-actions single-neutra…" at bounding box center [276, 198] width 69 height 76
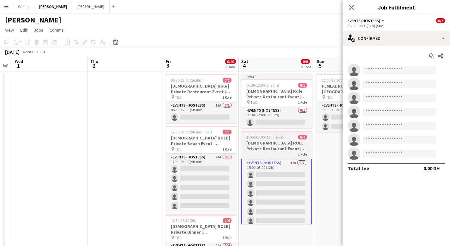
click at [280, 146] on h3 "FEMALE ROLE | Private Restaurant Event | Dubai | 4th October" at bounding box center [276, 145] width 71 height 11
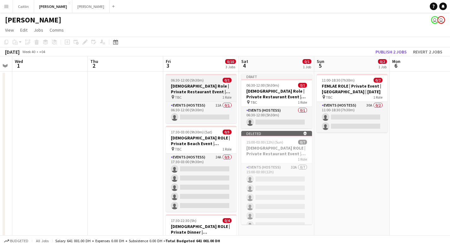
click at [203, 82] on div "06:30-12:00 (5h30m) 0/1" at bounding box center [201, 80] width 71 height 5
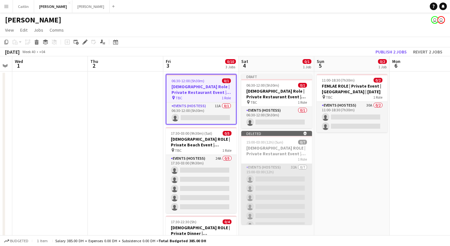
click at [256, 169] on app-card-role "Events (Hostess) 32A 0/7 15:00-03:00 (12h) single-neutral-actions single-neutra…" at bounding box center [276, 202] width 71 height 76
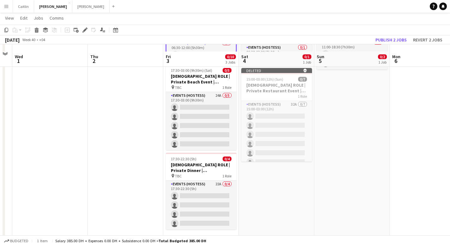
scroll to position [69, 0]
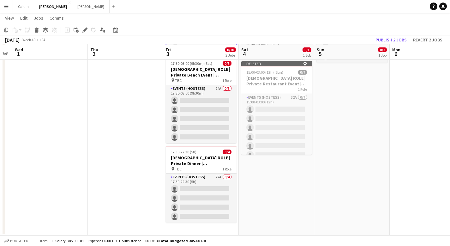
click at [272, 189] on app-date-cell "Draft 06:30-12:00 (5h30m) 0/1 Female Role | Private Restaurant Event | Dubai | …" at bounding box center [276, 119] width 75 height 234
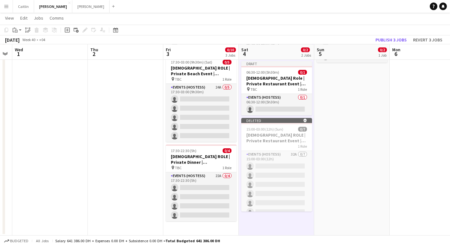
click at [328, 162] on app-date-cell "11:00-18:30 (7h30m) 0/2 FEMLAE ROLE | Private Event | Dubai | 5th Oct pin TBC 1…" at bounding box center [351, 119] width 75 height 234
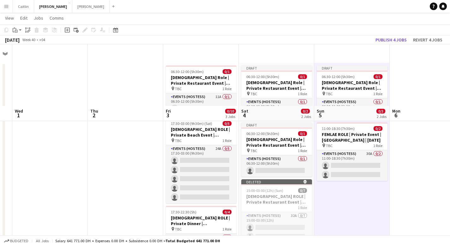
scroll to position [0, 0]
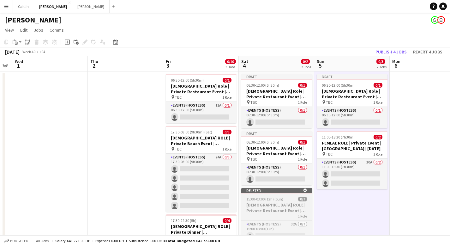
click at [271, 203] on h3 "FEMALE ROLE | Private Restaurant Event | Dubai | 4th October" at bounding box center [276, 207] width 71 height 11
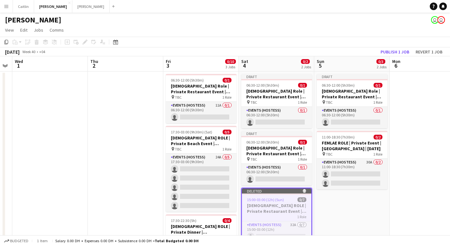
click at [357, 215] on app-date-cell "Draft 06:30-12:00 (5h30m) 0/1 Female Role | Private Restaurant Event | Dubai | …" at bounding box center [351, 188] width 75 height 234
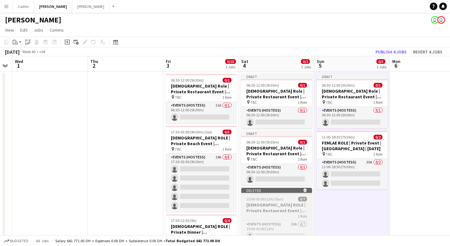
click at [297, 200] on div "15:00-03:00 (12h) (Sun) 0/7" at bounding box center [276, 198] width 71 height 5
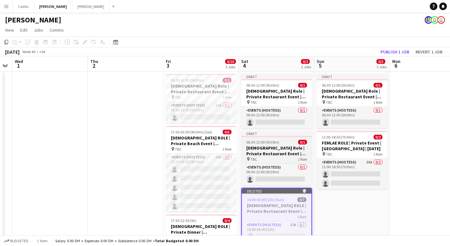
click at [261, 156] on h3 "Female Role | Private Restaurant Event | Dubai | 3rd-5th Oct" at bounding box center [276, 150] width 71 height 11
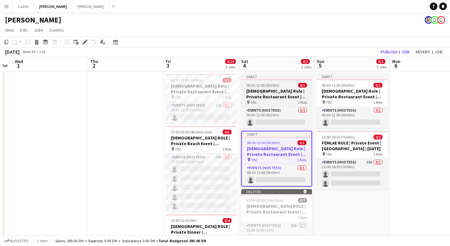
click at [278, 92] on h3 "Female Role | Private Restaurant Event | Dubai | 3rd-5th Oct" at bounding box center [276, 93] width 71 height 11
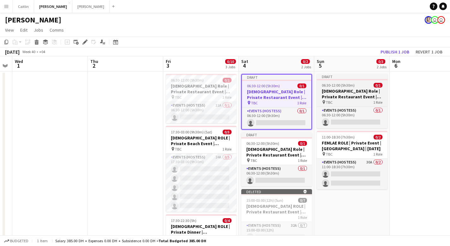
click at [331, 96] on h3 "Female Role | Private Restaurant Event | Dubai | 3rd-5th Oct" at bounding box center [352, 93] width 71 height 11
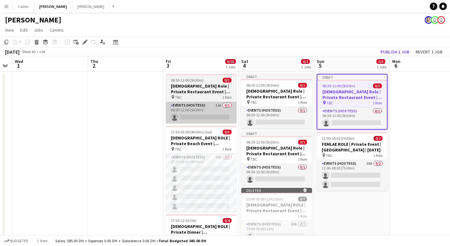
click at [218, 105] on app-card-role "Events (Hostess) 11A 0/1 06:30-12:00 (5h30m) single-neutral-actions" at bounding box center [201, 112] width 71 height 21
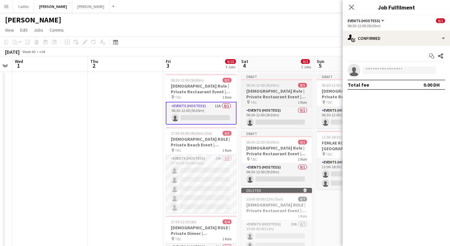
click at [294, 103] on div "pin TBC 1 Role" at bounding box center [276, 101] width 71 height 5
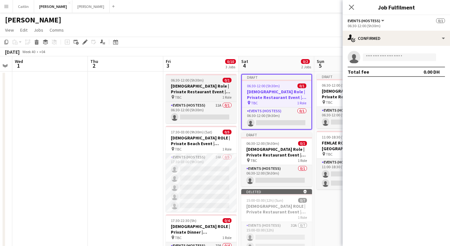
click at [208, 98] on div "pin TBC 1 Role" at bounding box center [201, 96] width 71 height 5
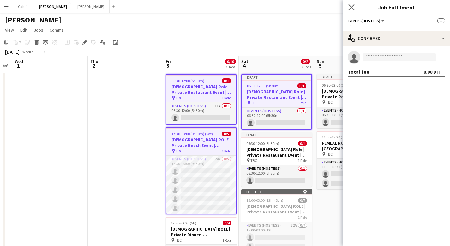
click at [348, 8] on app-icon "Close pop-in" at bounding box center [351, 7] width 9 height 9
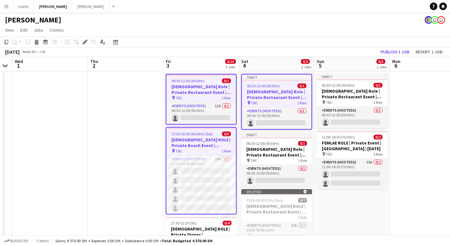
click at [407, 85] on app-date-cell at bounding box center [427, 188] width 75 height 234
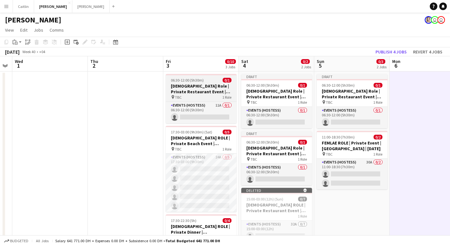
click at [220, 100] on app-job-card "06:30-12:00 (5h30m) 0/1 Female Role | Private Restaurant Event | Dubai | 3rd-5t…" at bounding box center [201, 98] width 71 height 49
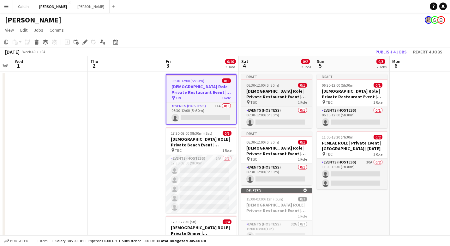
click at [268, 96] on h3 "Female Role | Private Restaurant Event | Dubai | 3rd-5th Oct" at bounding box center [276, 93] width 71 height 11
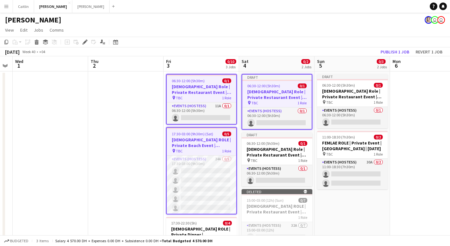
click at [349, 208] on app-date-cell "Draft 06:30-12:00 (5h30m) 0/1 Female Role | Private Restaurant Event | Dubai | …" at bounding box center [352, 188] width 75 height 234
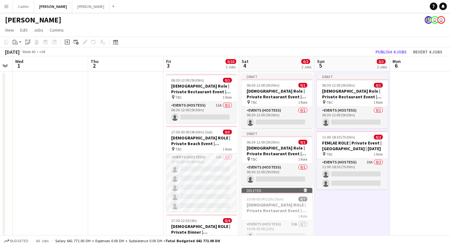
scroll to position [0, 214]
click at [266, 87] on span "06:30-12:00 (5h30m)" at bounding box center [262, 85] width 33 height 5
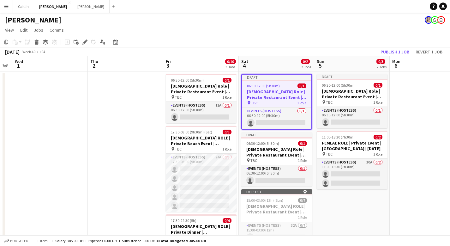
click at [406, 166] on app-date-cell at bounding box center [427, 188] width 75 height 234
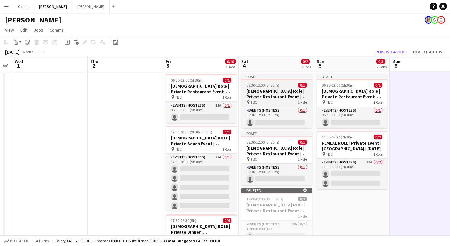
click at [285, 79] on div at bounding box center [276, 79] width 71 height 1
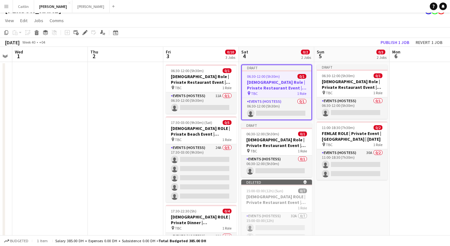
scroll to position [0, 0]
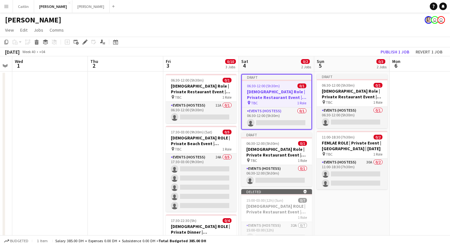
click at [284, 102] on div "pin TBC 1 Role" at bounding box center [276, 102] width 69 height 5
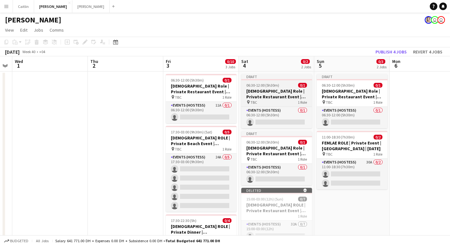
click at [285, 92] on h3 "Female Role | Private Restaurant Event | Dubai | 3rd-5th Oct" at bounding box center [276, 93] width 71 height 11
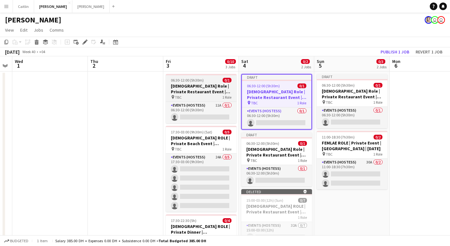
click at [200, 87] on h3 "Female Role | Private Restaurant Event | Dubai | 3rd-5th Oct" at bounding box center [201, 88] width 71 height 11
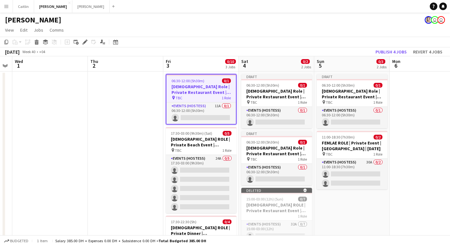
click at [194, 95] on div "pin TBC 1 Role" at bounding box center [200, 97] width 69 height 5
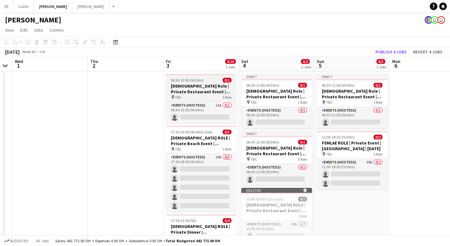
click at [194, 95] on div "pin TBC 1 Role" at bounding box center [201, 96] width 71 height 5
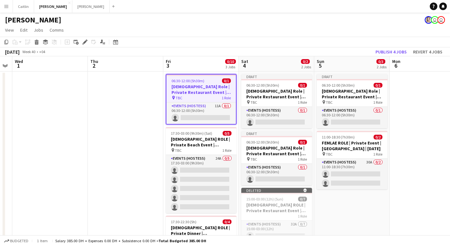
click at [188, 92] on h3 "Female Role | Private Restaurant Event | Dubai | 3rd-5th Oct" at bounding box center [200, 89] width 69 height 11
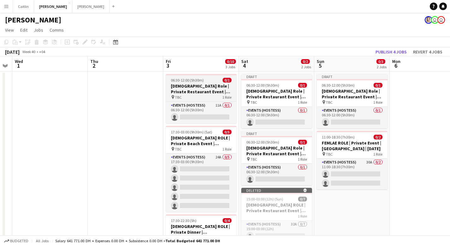
click at [188, 92] on h3 "Female Role | Private Restaurant Event | Dubai | 3rd-5th Oct" at bounding box center [201, 88] width 71 height 11
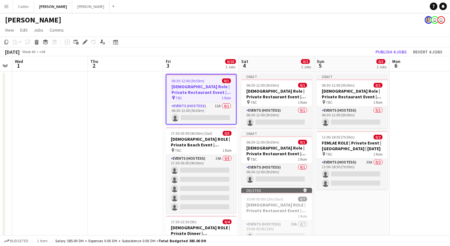
click at [406, 97] on app-date-cell at bounding box center [427, 188] width 75 height 234
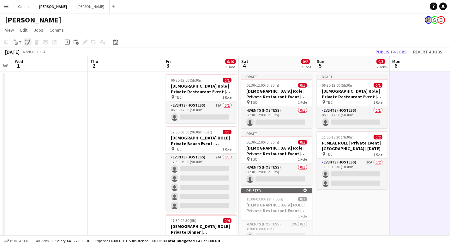
click at [28, 42] on icon at bounding box center [28, 43] width 2 height 3
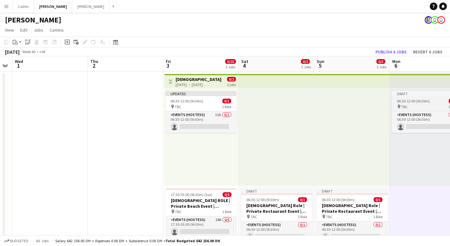
click at [415, 102] on span "06:30-12:00 (5h30m)" at bounding box center [413, 101] width 33 height 5
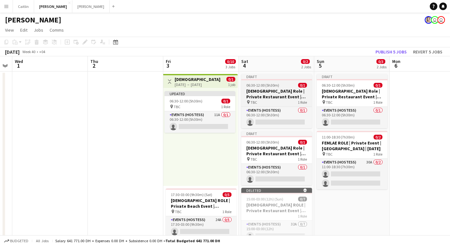
click at [285, 92] on h3 "Female Role | Private Restaurant Event | Dubai | 3rd-5th Oct" at bounding box center [276, 93] width 71 height 11
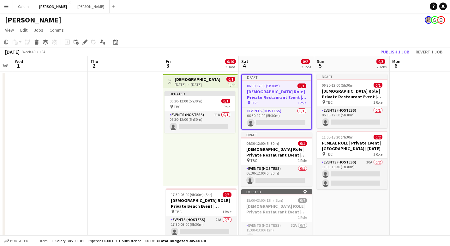
click at [207, 90] on div "Updated 06:30-12:00 (5h30m) 0/1 pin TBC 1 Role Events (Hostess) 11A 0/1 06:30-1…" at bounding box center [200, 137] width 75 height 98
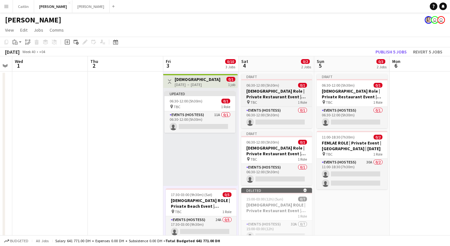
click at [275, 93] on h3 "Female Role | Private Restaurant Event | Dubai | 3rd-5th Oct" at bounding box center [276, 93] width 71 height 11
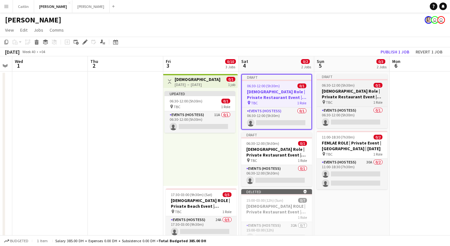
click at [371, 99] on div "pin TBC 1 Role" at bounding box center [352, 101] width 71 height 5
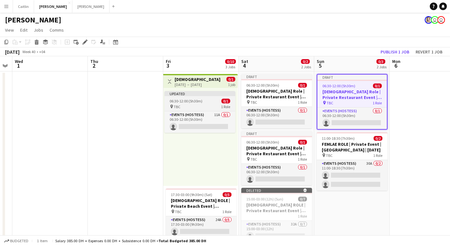
click at [215, 95] on div "Updated" at bounding box center [200, 93] width 71 height 5
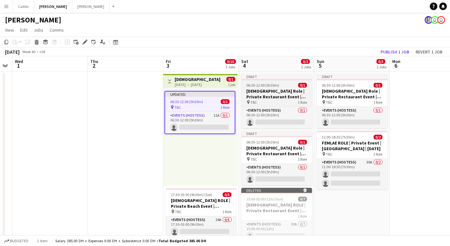
click at [267, 99] on div "pin TBC 1 Role" at bounding box center [276, 101] width 71 height 5
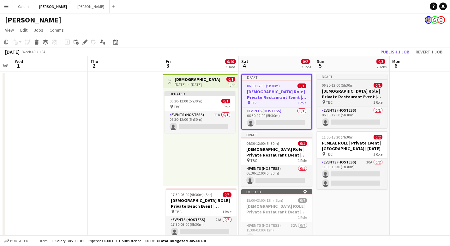
click at [358, 94] on h3 "Female Role | Private Restaurant Event | Dubai | 3rd-5th Oct" at bounding box center [352, 93] width 71 height 11
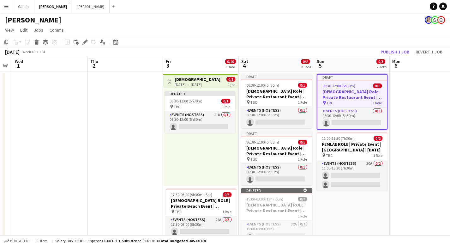
click at [190, 84] on div "03-10-2025 → 03-10-2025" at bounding box center [198, 84] width 47 height 5
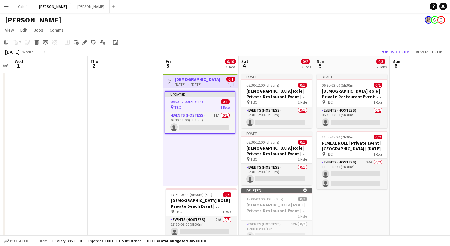
click at [114, 132] on app-date-cell at bounding box center [125, 219] width 75 height 296
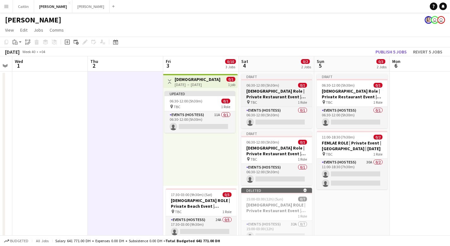
click at [272, 88] on h3 "Female Role | Private Restaurant Event | Dubai | 3rd-5th Oct" at bounding box center [276, 93] width 71 height 11
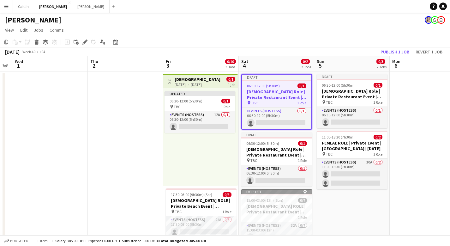
click at [319, 204] on app-date-cell "Draft 06:30-12:00 (5h30m) 0/1 Female Role | Private Restaurant Event | Dubai | …" at bounding box center [351, 219] width 75 height 296
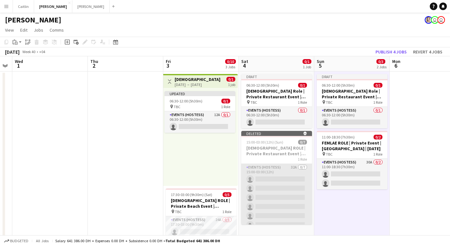
click at [284, 175] on app-card-role "Events (Hostess) 32A 0/7 15:00-03:00 (12h) single-neutral-actions single-neutra…" at bounding box center [276, 202] width 71 height 76
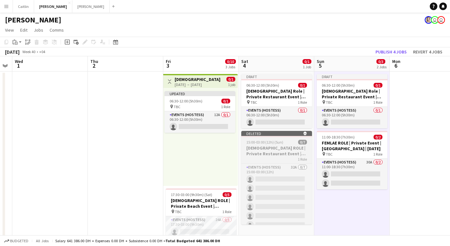
click at [255, 150] on h3 "FEMALE ROLE | Private Restaurant Event | Dubai | 4th October" at bounding box center [276, 150] width 71 height 11
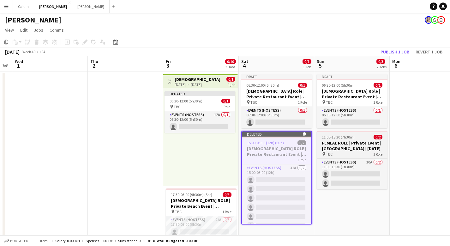
click at [364, 139] on app-job-card "11:00-18:30 (7h30m) 0/2 FEMLAE ROLE | Private Event | Dubai | 5th Oct pin TBC 1…" at bounding box center [352, 160] width 71 height 58
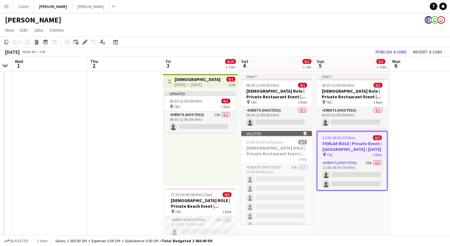
click at [364, 140] on div "11:00-18:30 (7h30m) 0/2" at bounding box center [351, 137] width 69 height 5
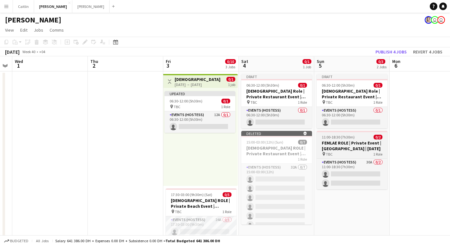
click at [356, 147] on h3 "FEMLAE ROLE | Private Event | Dubai | 5th Oct" at bounding box center [352, 145] width 71 height 11
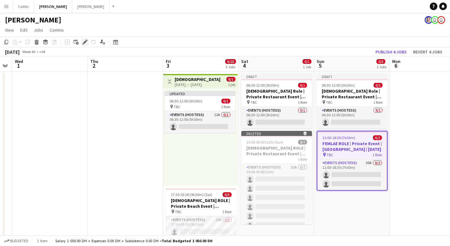
click at [85, 42] on icon at bounding box center [84, 41] width 3 height 3
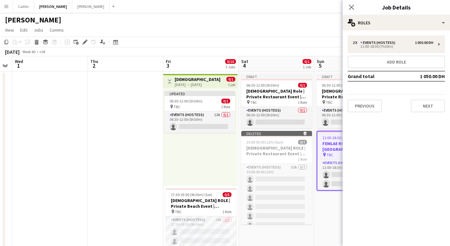
click at [350, 3] on div "Close pop-in" at bounding box center [352, 7] width 18 height 15
click at [348, 9] on app-icon "Close pop-in" at bounding box center [351, 7] width 9 height 9
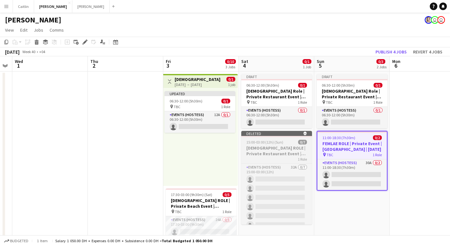
click at [286, 151] on h3 "FEMALE ROLE | Private Restaurant Event | Dubai | 4th October" at bounding box center [276, 150] width 71 height 11
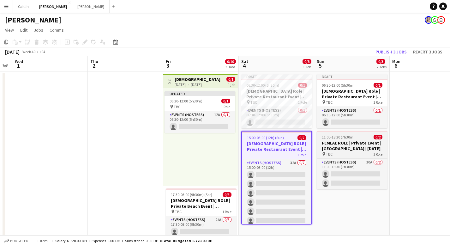
click at [337, 138] on span "11:00-18:30 (7h30m)" at bounding box center [338, 137] width 33 height 5
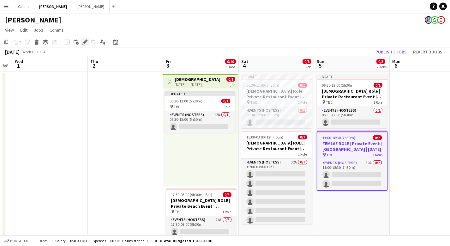
click at [83, 42] on icon "Edit" at bounding box center [84, 41] width 5 height 5
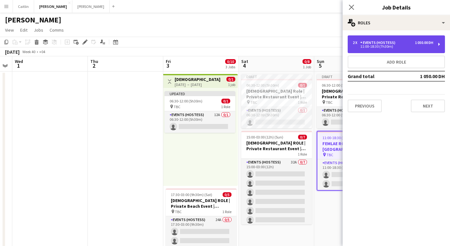
click at [393, 49] on div "2 x Events (Hostess) 1 050.00 DH 11:00-18:30 (7h30m)" at bounding box center [396, 44] width 97 height 18
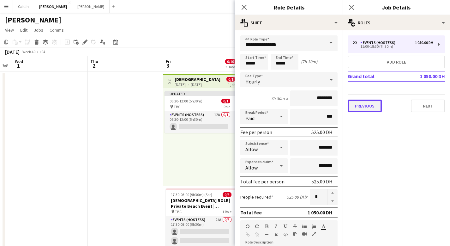
click at [371, 107] on button "Previous" at bounding box center [365, 105] width 34 height 13
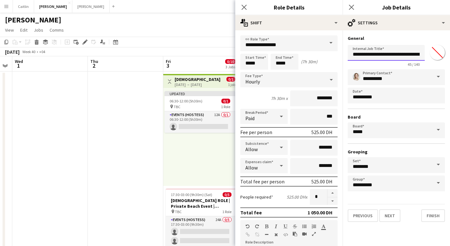
click at [362, 54] on input "**********" at bounding box center [386, 53] width 77 height 16
type input "**********"
click at [432, 217] on button "Finish" at bounding box center [433, 215] width 24 height 13
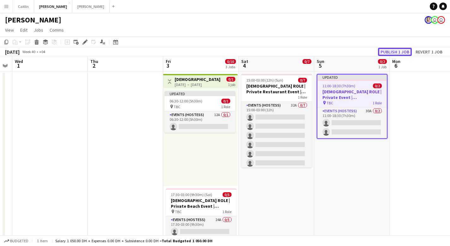
click at [394, 51] on button "Publish 1 job" at bounding box center [395, 52] width 34 height 8
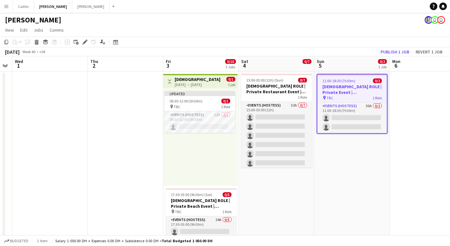
click at [202, 78] on h3 "Female Role | Private Restaurant Event | Dubai | 3rd-5th Oct" at bounding box center [198, 79] width 47 height 6
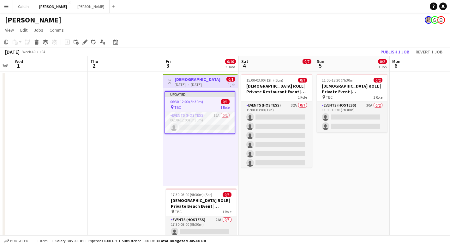
click at [147, 123] on app-date-cell at bounding box center [125, 219] width 75 height 296
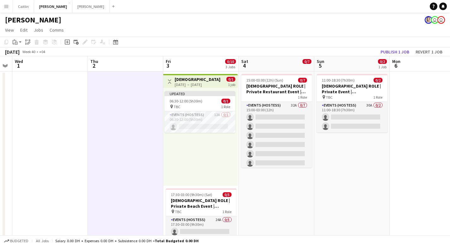
click at [188, 142] on div "Updated 06:30-12:00 (5h30m) 0/1 pin TBC 1 Role Events (Hostess) 12A 0/1 06:30-1…" at bounding box center [200, 137] width 75 height 98
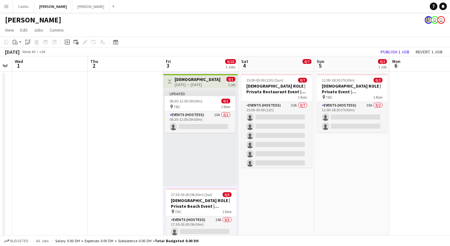
click at [203, 79] on h3 "Female Role | Private Restaurant Event | Dubai | 3rd-5th Oct" at bounding box center [198, 79] width 47 height 6
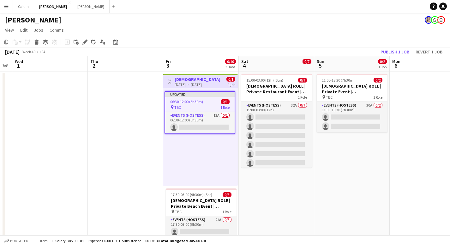
click at [200, 149] on div "Updated 06:30-12:00 (5h30m) 0/1 pin TBC 1 Role Events (Hostess) 13A 0/1 06:30-1…" at bounding box center [200, 137] width 75 height 98
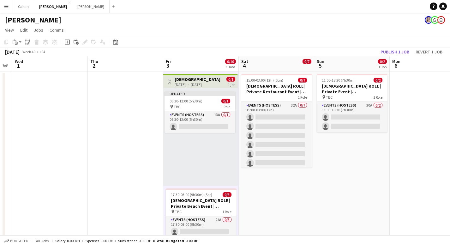
click at [186, 87] on div "03-10-2025 → 03-10-2025" at bounding box center [198, 84] width 47 height 5
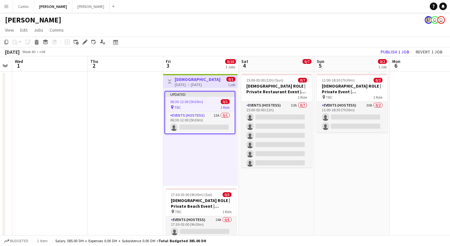
click at [200, 96] on div "Updated" at bounding box center [199, 94] width 69 height 5
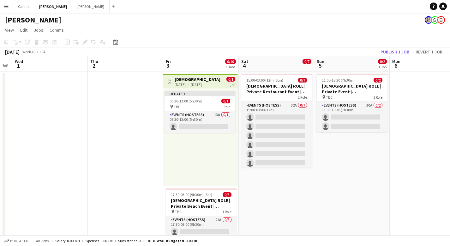
click at [201, 83] on div "03-10-2025 → 03-10-2025" at bounding box center [198, 84] width 47 height 5
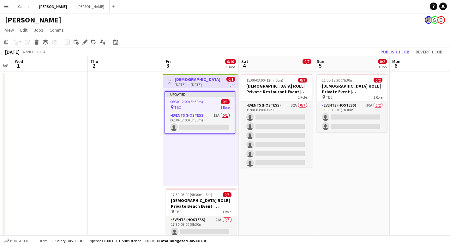
click at [273, 195] on app-date-cell "15:00-03:00 (12h) (Sun) 0/7 FEMALE ROLE | Private Restaurant Event | Dubai | 4t…" at bounding box center [276, 219] width 75 height 296
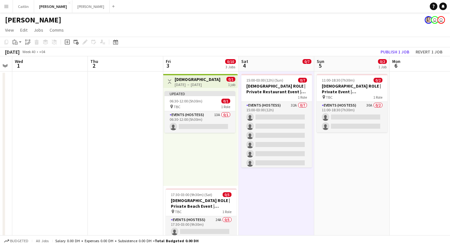
click at [330, 182] on app-date-cell "11:00-18:30 (7h30m) 0/2 FEMALE ROLE | Private Event | Dubai | 5th Oct pin TBC 1…" at bounding box center [351, 219] width 75 height 296
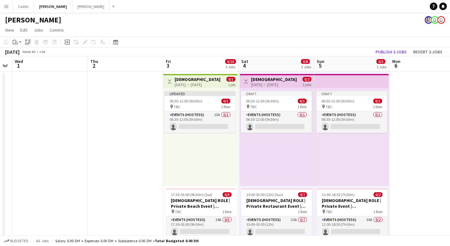
click at [28, 41] on icon "Paste linked Job" at bounding box center [27, 41] width 5 height 5
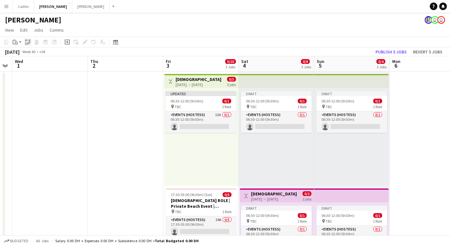
click at [30, 41] on div "Paste linked Job" at bounding box center [28, 42] width 8 height 8
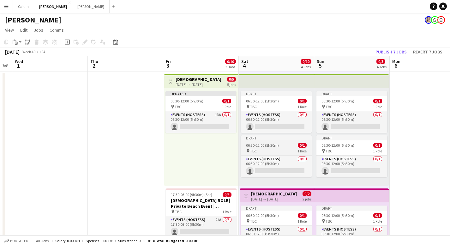
click at [271, 142] on app-job-card "Draft 06:30-12:00 (5h30m) 0/1 pin TBC 1 Role Events (Hostess) 0/1 06:30-12:00 (…" at bounding box center [276, 156] width 71 height 42
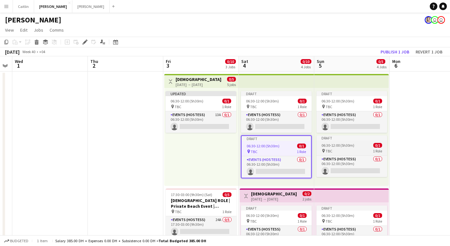
click at [347, 143] on span "06:30-12:00 (5h30m)" at bounding box center [337, 145] width 33 height 5
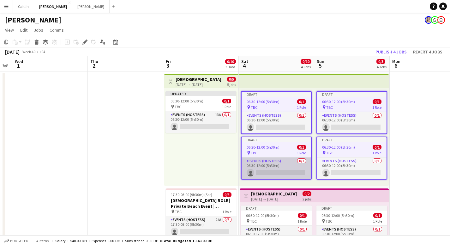
click at [269, 158] on app-card-role "Events (Hostess) 0/1 06:30-12:00 (5h30m) single-neutral-actions" at bounding box center [276, 167] width 69 height 21
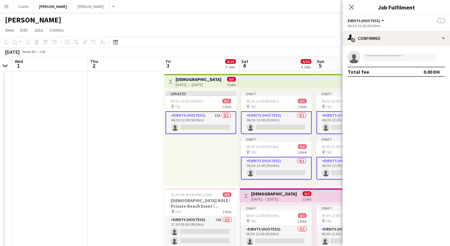
click at [178, 153] on div "Updated 06:30-12:00 (5h30m) 0/1 pin TBC 1 Role Events (Hostess) 13A 0/1 06:30-1…" at bounding box center [201, 137] width 74 height 98
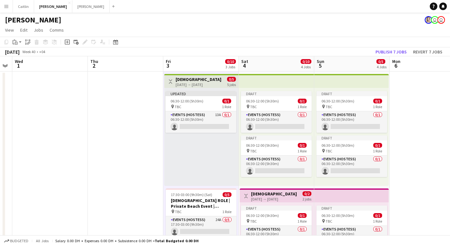
click at [270, 153] on app-job-card "Draft 06:30-12:00 (5h30m) 0/1 pin TBC 1 Role Events (Hostess) 0/1 06:30-12:00 (…" at bounding box center [276, 156] width 71 height 42
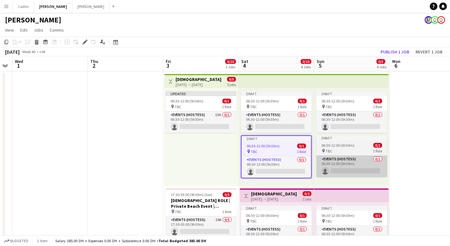
click at [339, 156] on app-card-role "Events (Hostess) 0/1 06:30-12:00 (5h30m) single-neutral-actions" at bounding box center [351, 165] width 71 height 21
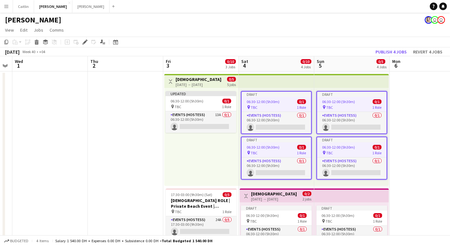
click at [276, 154] on div "pin TBC 1 Role" at bounding box center [276, 152] width 69 height 5
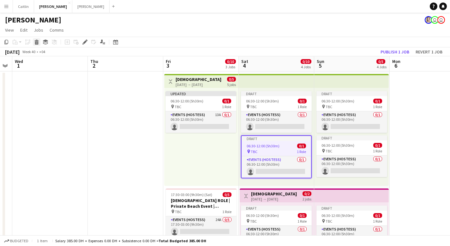
click at [37, 43] on icon at bounding box center [36, 42] width 3 height 3
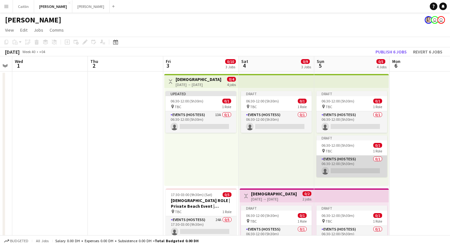
click at [370, 158] on app-card-role "Events (Hostess) 0/1 06:30-12:00 (5h30m) single-neutral-actions" at bounding box center [351, 165] width 71 height 21
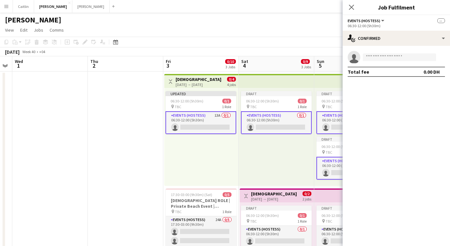
click at [252, 156] on div "Draft 06:30-12:00 (5h30m) 0/1 pin TBC 1 Role Events (Hostess) 0/1 06:30-12:00 (…" at bounding box center [276, 137] width 75 height 98
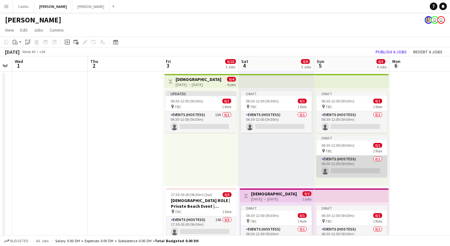
click at [356, 155] on app-card-role "Events (Hostess) 0/1 06:30-12:00 (5h30m) single-neutral-actions" at bounding box center [351, 165] width 71 height 21
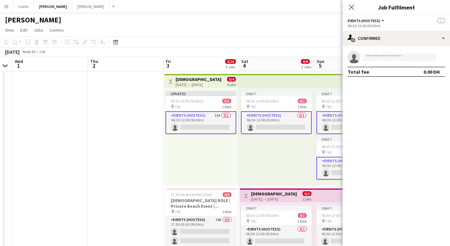
click at [269, 140] on div "Draft 06:30-12:00 (5h30m) 0/1 pin TBC 1 Role Events (Hostess) 0/1 06:30-12:00 (…" at bounding box center [276, 137] width 75 height 98
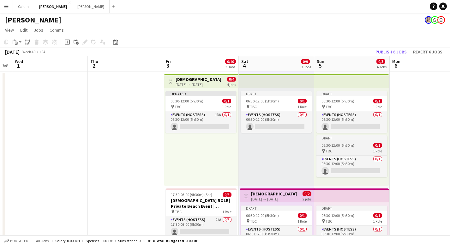
click at [343, 152] on div "pin TBC 1 Role" at bounding box center [351, 150] width 71 height 5
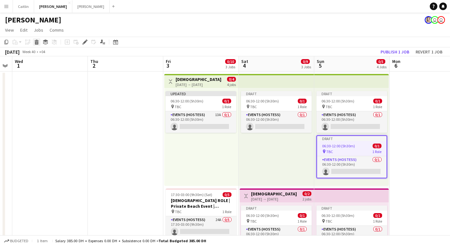
click at [38, 41] on icon at bounding box center [36, 42] width 3 height 3
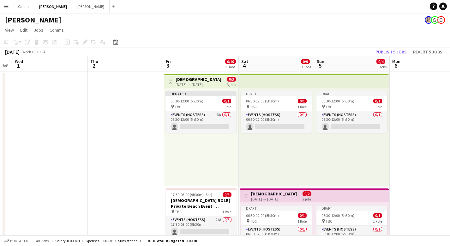
click at [426, 151] on app-date-cell at bounding box center [427, 239] width 75 height 337
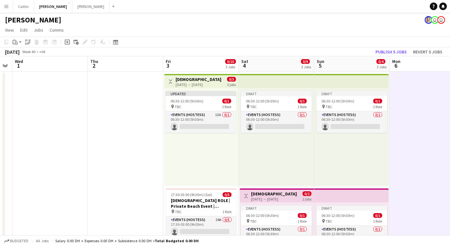
click at [142, 130] on app-date-cell at bounding box center [125, 239] width 75 height 337
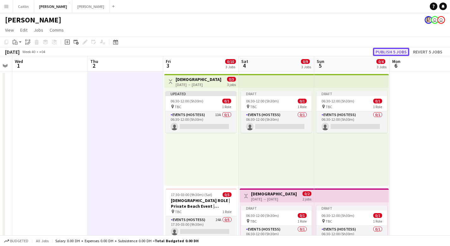
click at [390, 50] on button "Publish 5 jobs" at bounding box center [391, 52] width 36 height 8
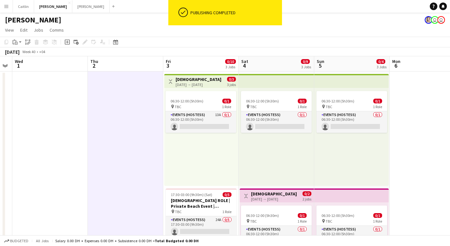
click at [406, 144] on app-date-cell at bounding box center [427, 239] width 75 height 337
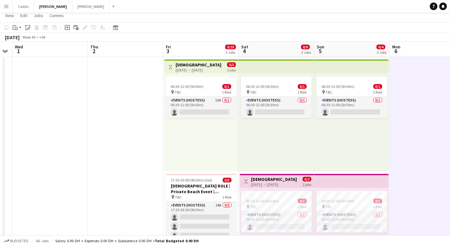
scroll to position [25, 0]
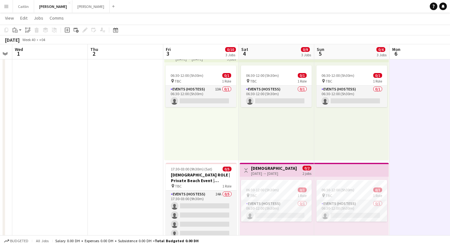
click at [344, 151] on div "06:30-12:00 (5h30m) 0/1 pin TBC 1 Role Events (Hostess) 0/1 06:30-12:00 (5h30m)…" at bounding box center [351, 111] width 75 height 98
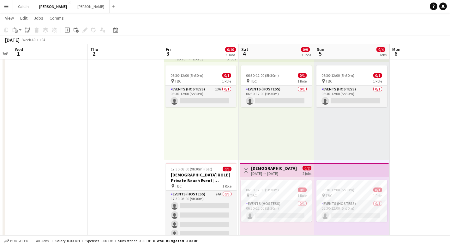
click at [387, 139] on div "06:30-12:00 (5h30m) 0/1 pin TBC 1 Role Events (Hostess) 0/1 06:30-12:00 (5h30m)…" at bounding box center [351, 111] width 75 height 98
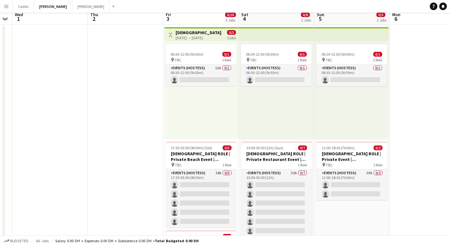
scroll to position [0, 0]
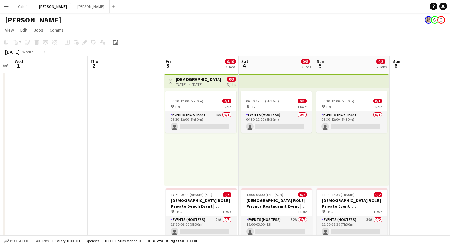
click at [196, 151] on div "06:30-12:00 (5h30m) 0/1 pin TBC 1 Role Events (Hostess) 13A 0/1 06:30-12:00 (5h…" at bounding box center [201, 137] width 74 height 98
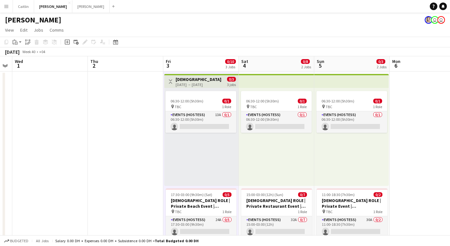
click at [300, 161] on div "06:30-12:00 (5h30m) 0/1 pin TBC 1 Role Events (Hostess) 0/1 06:30-12:00 (5h30m)…" at bounding box center [276, 137] width 75 height 98
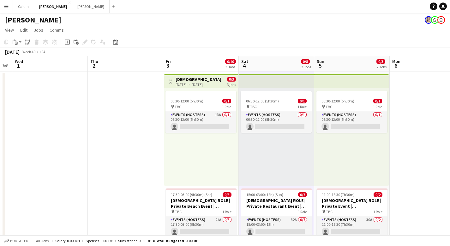
click at [355, 160] on div "06:30-12:00 (5h30m) 0/1 pin TBC 1 Role Events (Hostess) 0/1 06:30-12:00 (5h30m)…" at bounding box center [351, 137] width 75 height 98
click at [415, 153] on app-date-cell at bounding box center [427, 219] width 75 height 296
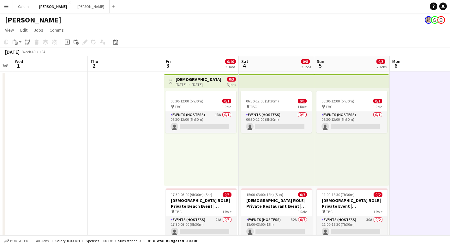
click at [116, 150] on app-date-cell at bounding box center [125, 219] width 75 height 296
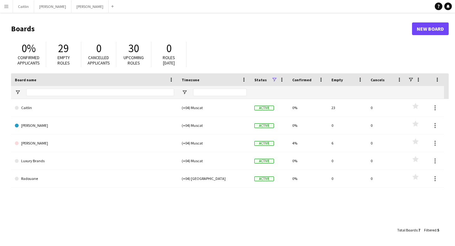
click at [10, 7] on button "Menu" at bounding box center [6, 6] width 13 height 13
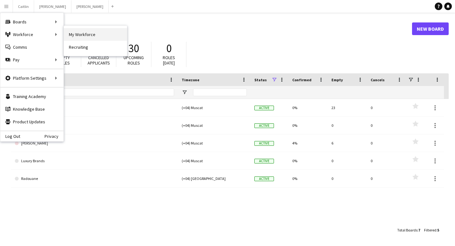
click at [78, 32] on link "My Workforce" at bounding box center [95, 34] width 63 height 13
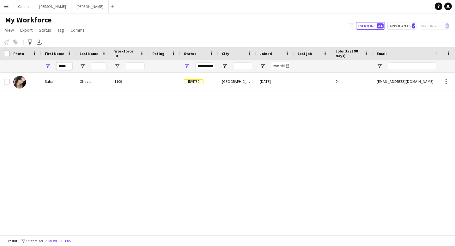
click at [68, 66] on input "*****" at bounding box center [64, 66] width 16 height 8
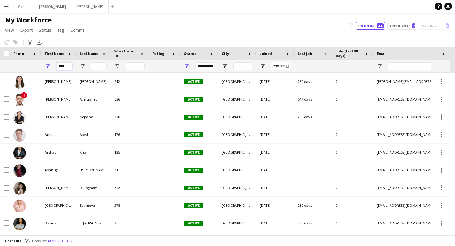
type input "****"
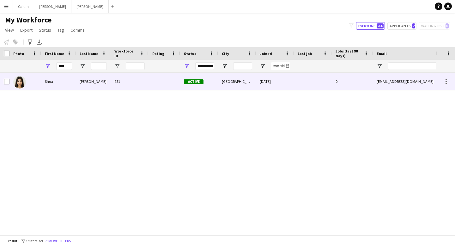
click at [87, 82] on div "[PERSON_NAME]" at bounding box center [93, 81] width 35 height 17
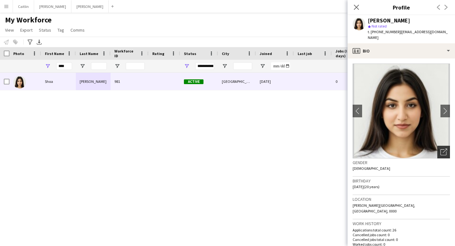
click at [443, 146] on div "Open photos pop-in" at bounding box center [443, 152] width 13 height 13
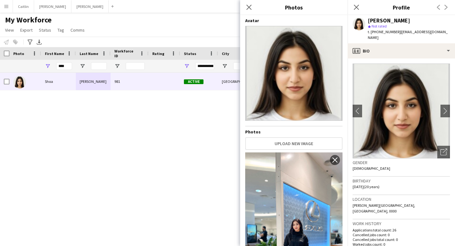
click at [291, 100] on img at bounding box center [293, 73] width 97 height 95
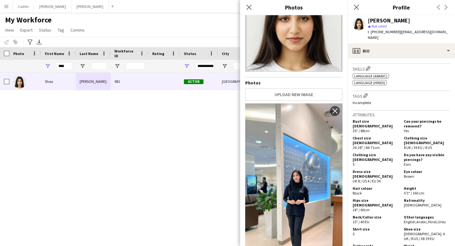
scroll to position [247, 0]
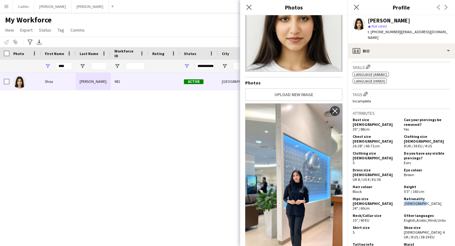
drag, startPoint x: 402, startPoint y: 189, endPoint x: 420, endPoint y: 188, distance: 18.0
click at [420, 196] on div "Nationality Pakistani" at bounding box center [425, 203] width 49 height 14
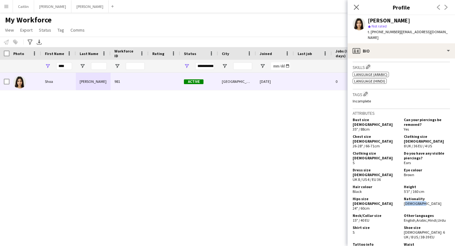
drag, startPoint x: 402, startPoint y: 199, endPoint x: 446, endPoint y: 199, distance: 44.5
click at [446, 199] on app-crew-profile-bio "chevron-left chevron-right Open photos pop-in Gender Female Birthday 28-10-2004…" at bounding box center [400, 151] width 107 height 187
copy div "English , Arabic , Hindi , Urdu"
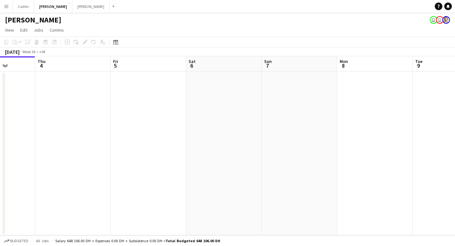
drag, startPoint x: 232, startPoint y: 141, endPoint x: 71, endPoint y: 135, distance: 161.2
click at [71, 135] on app-calendar-viewport "Sun 31 Mon 1 Tue 2 Wed 3 Thu 4 Fri 5 Sat 6 Sun 7 Mon 8 Tue 9 Wed 10 Thu 11" at bounding box center [227, 145] width 455 height 179
drag, startPoint x: 233, startPoint y: 130, endPoint x: 0, endPoint y: 125, distance: 233.4
click at [0, 125] on app-calendar-viewport "Sun 31 Mon 1 Tue 2 Wed 3 Thu 4 Fri 5 Sat 6 Sun 7 Mon 8 Tue 9 Wed 10 Thu 11" at bounding box center [227, 145] width 455 height 179
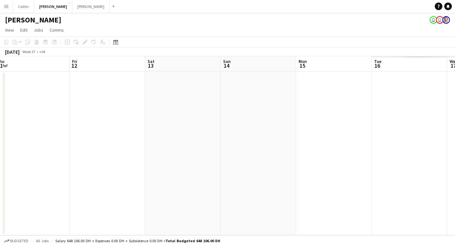
drag, startPoint x: 114, startPoint y: 129, endPoint x: 5, endPoint y: 131, distance: 109.0
click at [5, 131] on app-calendar-viewport "Sun 7 Mon 8 Tue 9 Wed 10 Thu 11 Fri 12 Sat 13 Sun 14 Mon 15 Tue 16 Wed 17 Thu 18" at bounding box center [227, 145] width 455 height 179
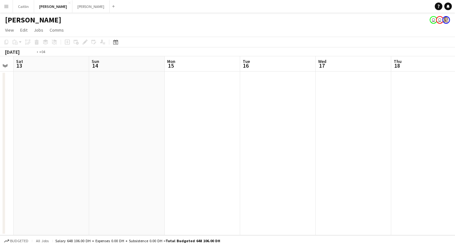
drag, startPoint x: 338, startPoint y: 133, endPoint x: 1, endPoint y: 131, distance: 336.3
click at [0, 131] on app-calendar-viewport "Wed 10 Thu 11 Fri 12 Sat 13 Sun 14 Mon 15 Tue 16 Wed 17 Thu 18 Fri 19 Sat 20 Su…" at bounding box center [227, 145] width 455 height 179
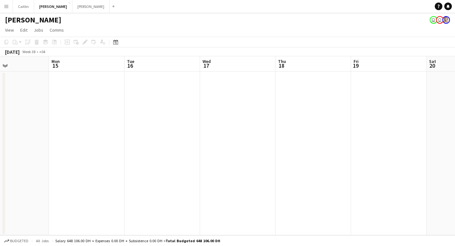
drag, startPoint x: 414, startPoint y: 129, endPoint x: 28, endPoint y: 135, distance: 385.9
click at [28, 135] on app-calendar-viewport "Fri 12 Sat 13 Sun 14 Mon 15 Tue 16 Wed 17 Thu 18 Fri 19 Sat 20 Sun 21 Mon 22 Tu…" at bounding box center [227, 145] width 455 height 179
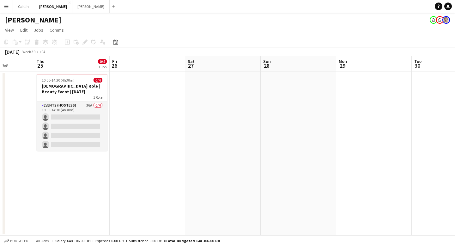
drag, startPoint x: 335, startPoint y: 131, endPoint x: 103, endPoint y: 136, distance: 231.9
click at [103, 136] on app-calendar-viewport "Sun 21 Mon 22 Tue 23 Wed 24 Thu 25 0/4 1 Job Fri 26 Sat 27 Sun 28 Mon 29 Tue 30…" at bounding box center [227, 145] width 455 height 179
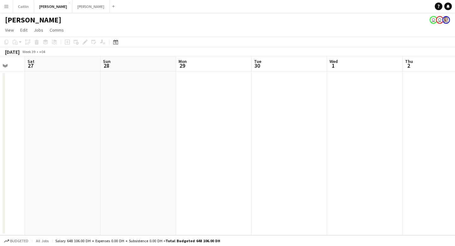
drag, startPoint x: 313, startPoint y: 132, endPoint x: 2, endPoint y: 134, distance: 311.1
click at [2, 134] on app-calendar-viewport "Tue 23 Wed 24 Thu 25 0/4 1 Job Fri 26 Sat 27 Sun 28 Mon 29 Tue 30 Wed 1 Thu 2 F…" at bounding box center [227, 145] width 455 height 179
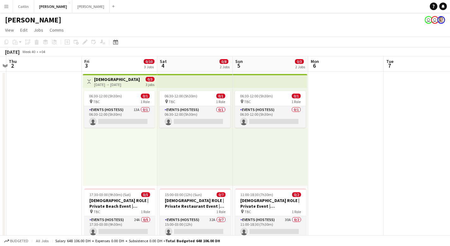
scroll to position [0, 173]
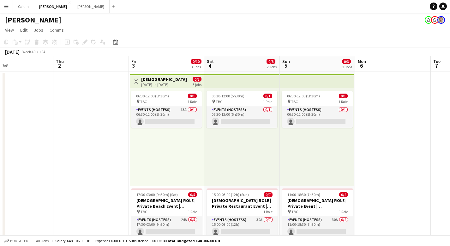
drag, startPoint x: 337, startPoint y: 132, endPoint x: 231, endPoint y: 138, distance: 106.6
click at [231, 138] on app-calendar-viewport "Mon 29 Tue 30 Wed 1 Thu 2 Fri 3 0/10 3 Jobs Sat 4 0/8 2 Jobs Sun 5 0/3 2 Jobs M…" at bounding box center [225, 211] width 450 height 311
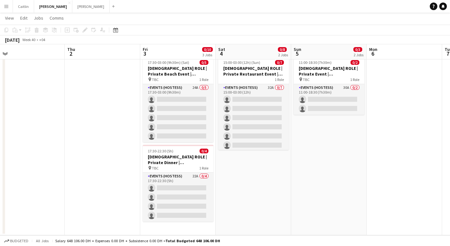
scroll to position [0, 237]
drag, startPoint x: 168, startPoint y: 137, endPoint x: 104, endPoint y: 139, distance: 64.5
click at [104, 139] on app-calendar-viewport "Sun 28 Mon 29 Tue 30 Wed 1 Thu 2 Fri 3 0/10 3 Jobs Sat 4 0/8 2 Jobs Sun 5 0/3 2…" at bounding box center [225, 64] width 450 height 342
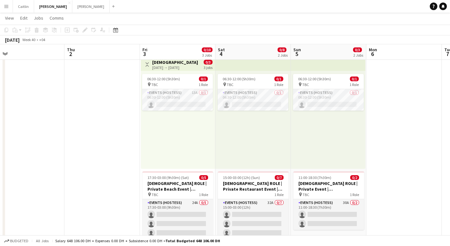
scroll to position [0, 0]
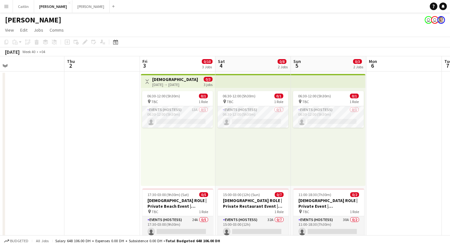
click at [398, 132] on app-date-cell at bounding box center [403, 219] width 75 height 296
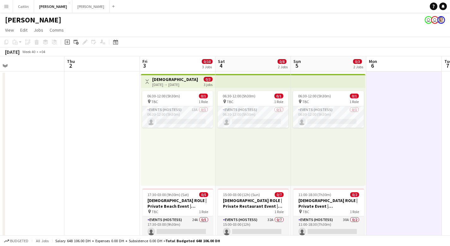
click at [392, 136] on app-date-cell at bounding box center [403, 219] width 75 height 296
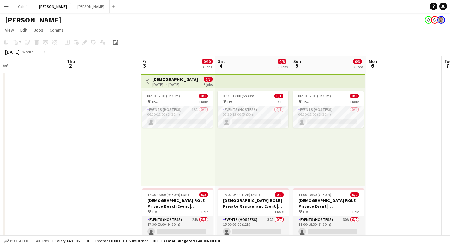
click at [70, 135] on app-date-cell at bounding box center [101, 219] width 75 height 296
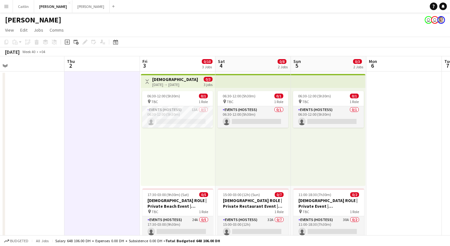
click at [45, 131] on app-date-cell at bounding box center [26, 219] width 75 height 296
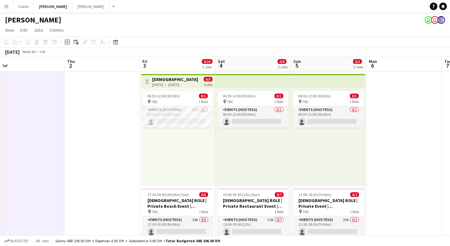
click at [99, 133] on app-date-cell at bounding box center [101, 219] width 75 height 296
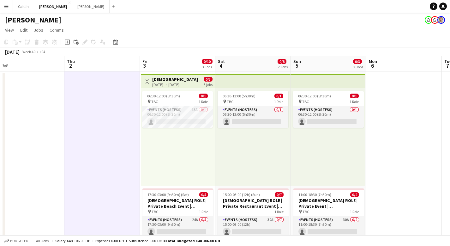
click at [400, 107] on app-date-cell at bounding box center [403, 219] width 75 height 296
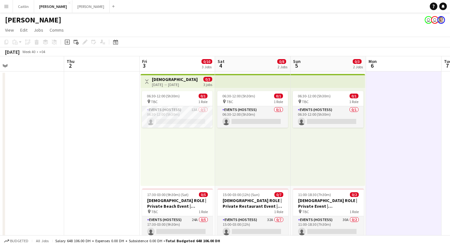
click at [396, 142] on app-date-cell at bounding box center [403, 219] width 75 height 296
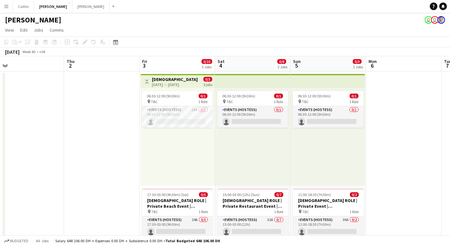
click at [163, 140] on div "06:30-12:00 (5h30m) 0/1 pin TBC 1 Role Events (Hostess) 13A 0/1 06:30-12:00 (5h…" at bounding box center [178, 137] width 74 height 98
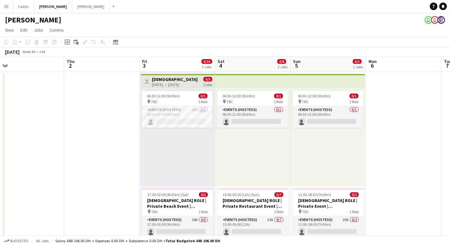
click at [109, 140] on app-date-cell at bounding box center [101, 219] width 75 height 296
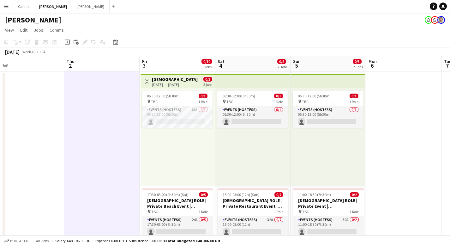
click at [407, 131] on app-date-cell at bounding box center [403, 219] width 75 height 296
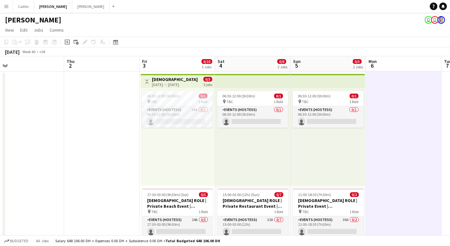
click at [382, 141] on app-date-cell at bounding box center [403, 219] width 75 height 296
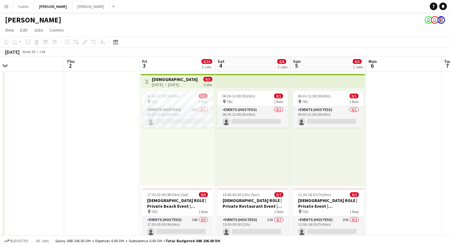
click at [110, 142] on app-date-cell at bounding box center [101, 219] width 75 height 296
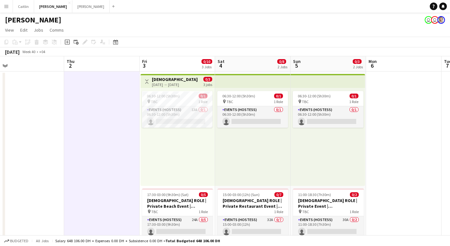
click at [406, 145] on app-date-cell at bounding box center [403, 219] width 75 height 296
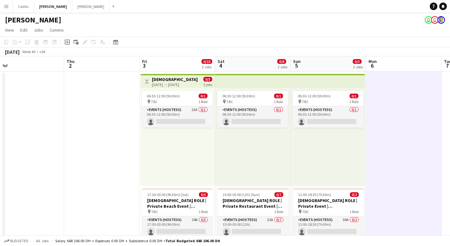
click at [166, 80] on h3 "Female Role | Private Restaurant Event | Dubai | 3rd-5th Oct" at bounding box center [175, 79] width 47 height 6
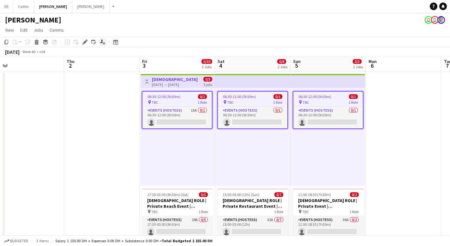
click at [103, 42] on icon "Applicants" at bounding box center [102, 41] width 5 height 5
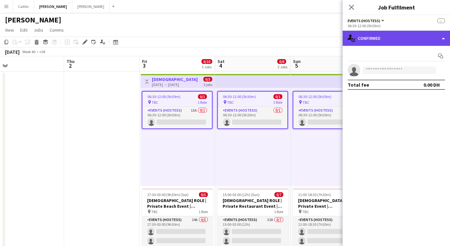
click at [364, 38] on div "single-neutral-actions-check-2 Confirmed" at bounding box center [396, 38] width 107 height 15
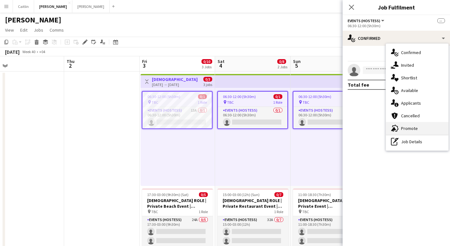
click at [412, 128] on span "Promote" at bounding box center [409, 128] width 17 height 6
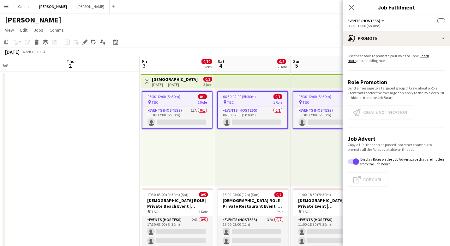
click at [243, 97] on span "06:30-12:00 (5h30m)" at bounding box center [239, 96] width 33 height 5
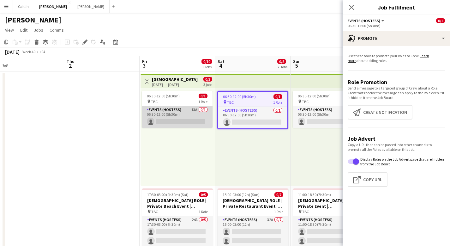
click at [153, 111] on app-card-role "Events (Hostess) 13A 0/1 06:30-12:00 (5h30m) single-neutral-actions" at bounding box center [177, 116] width 71 height 21
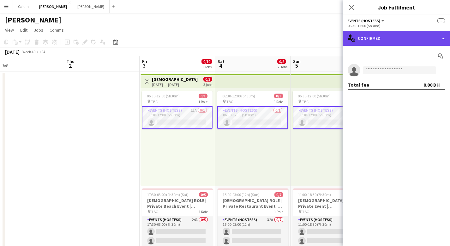
click at [384, 39] on div "single-neutral-actions-check-2 Confirmed" at bounding box center [396, 38] width 107 height 15
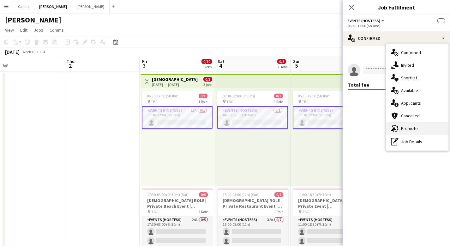
click at [411, 125] on div "advertising-megaphone Promote" at bounding box center [417, 128] width 63 height 13
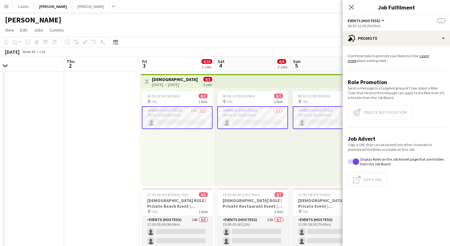
click at [369, 110] on app-promote-tab "Use these tools to promote your Roles to Crew. Learn more about adding roles. R…" at bounding box center [396, 121] width 107 height 141
click at [240, 139] on div "06:30-12:00 (5h30m) 0/1 pin TBC 1 Role Events (Hostess) 0/1 06:30-12:00 (5h30m)…" at bounding box center [252, 137] width 75 height 98
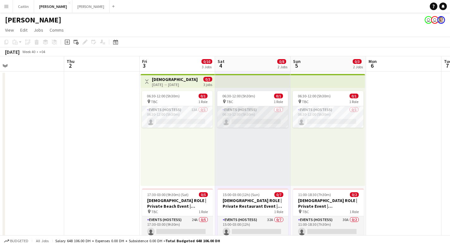
click at [258, 117] on app-card-role "Events (Hostess) 0/1 06:30-12:00 (5h30m) single-neutral-actions" at bounding box center [252, 116] width 71 height 21
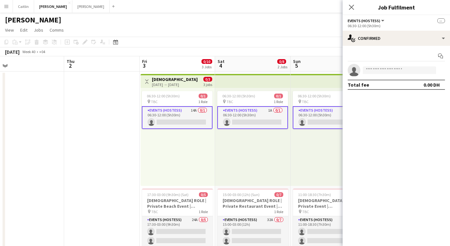
click at [307, 121] on app-card-role "Events (Hostess) 1A 0/1 06:30-12:00 (5h30m) single-neutral-actions" at bounding box center [328, 117] width 71 height 23
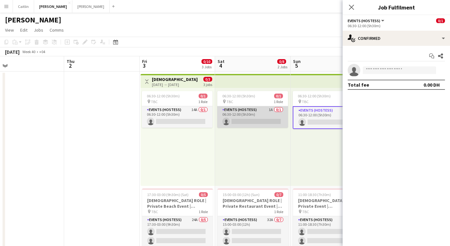
click at [248, 107] on app-card-role "Events (Hostess) 1A 0/1 06:30-12:00 (5h30m) single-neutral-actions" at bounding box center [252, 116] width 71 height 21
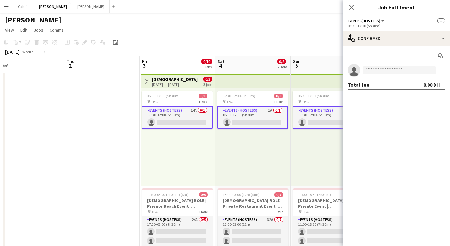
click at [182, 112] on app-card-role "Events (Hostess) 14A 0/1 06:30-12:00 (5h30m) single-neutral-actions" at bounding box center [177, 117] width 71 height 23
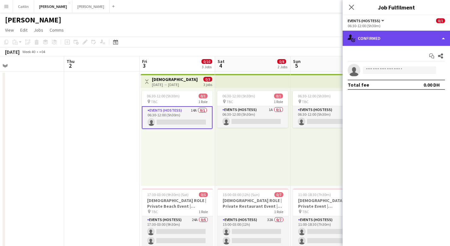
click at [398, 37] on div "single-neutral-actions-check-2 Confirmed" at bounding box center [396, 38] width 107 height 15
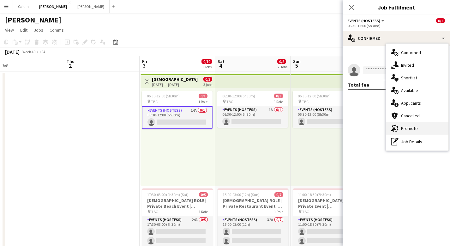
click at [394, 126] on icon at bounding box center [395, 128] width 6 height 7
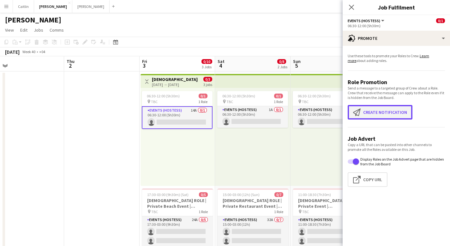
click at [381, 112] on button "Create notification Create notification" at bounding box center [380, 112] width 65 height 15
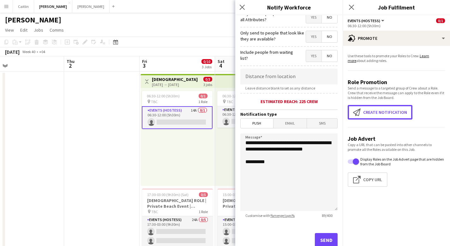
scroll to position [103, 0]
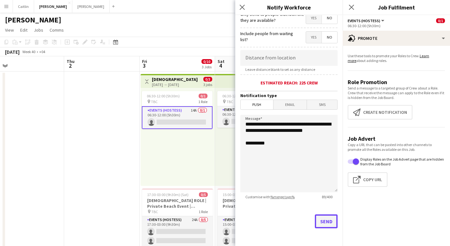
click at [321, 221] on button "Send" at bounding box center [326, 221] width 23 height 14
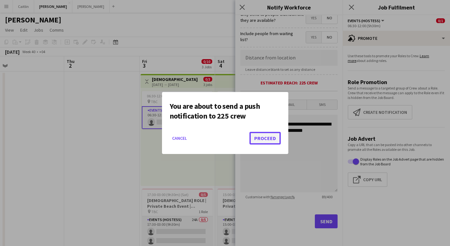
click at [271, 136] on button "Proceed" at bounding box center [264, 138] width 31 height 13
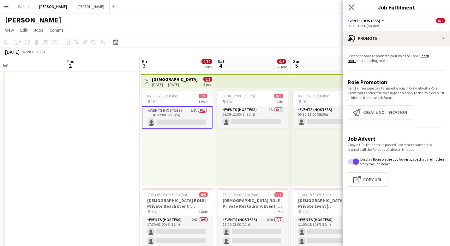
click at [354, 4] on app-icon "Close pop-in" at bounding box center [351, 7] width 9 height 9
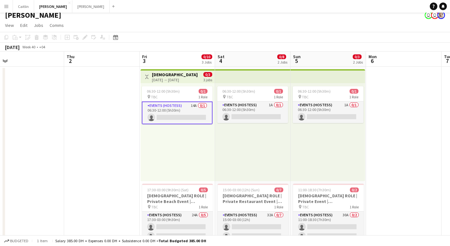
scroll to position [13, 0]
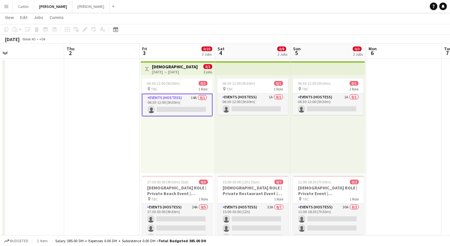
click at [384, 99] on app-date-cell at bounding box center [403, 207] width 75 height 296
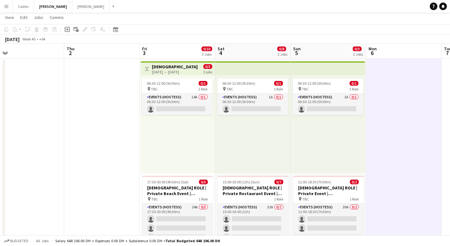
click at [90, 134] on app-date-cell at bounding box center [101, 207] width 75 height 296
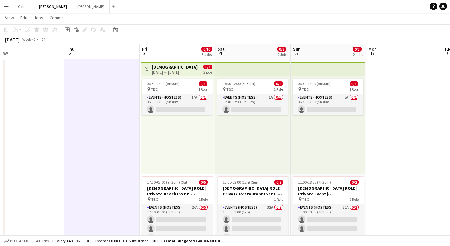
scroll to position [0, 0]
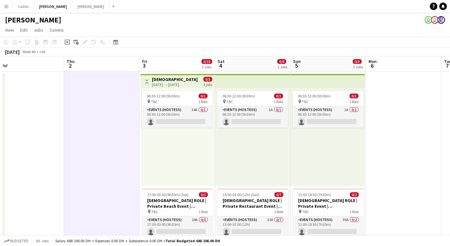
click at [384, 98] on app-date-cell at bounding box center [403, 219] width 75 height 296
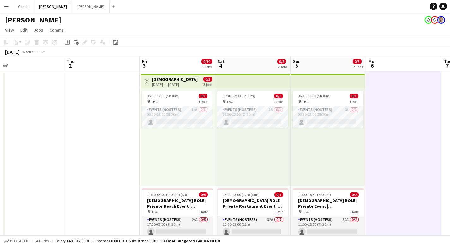
click at [173, 134] on div "06:30-12:00 (5h30m) 0/1 pin TBC 1 Role Events (Hostess) 14A 0/1 06:30-12:00 (5h…" at bounding box center [178, 137] width 74 height 98
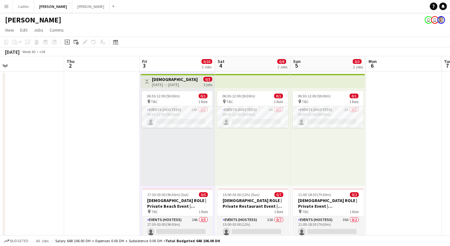
click at [119, 120] on app-date-cell at bounding box center [101, 219] width 75 height 296
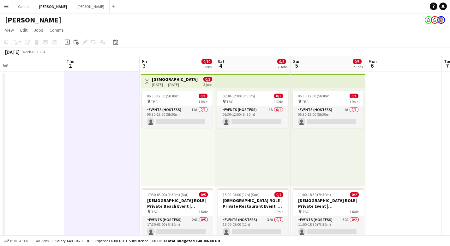
click at [389, 143] on app-date-cell at bounding box center [403, 219] width 75 height 296
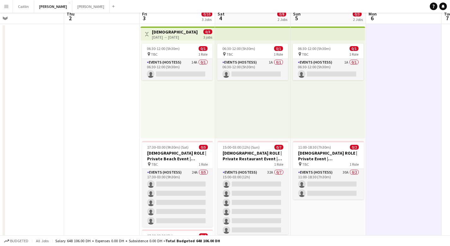
scroll to position [131, 0]
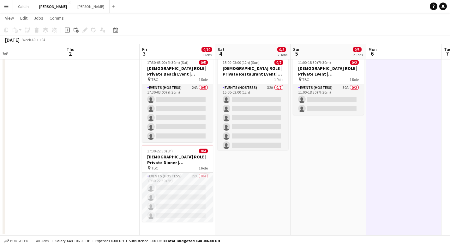
click at [243, 183] on app-date-cell "06:30-12:00 (5h30m) 0/1 pin TBC 1 Role Events (Hostess) 1A 0/1 06:30-12:00 (5h3…" at bounding box center [252, 87] width 75 height 296
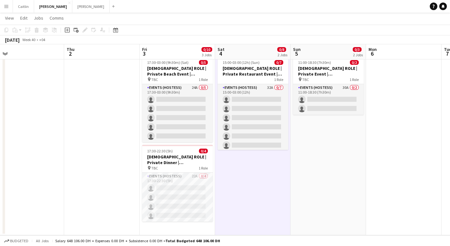
click at [103, 167] on app-date-cell at bounding box center [101, 87] width 75 height 296
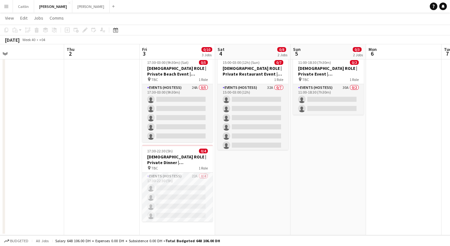
click at [28, 186] on app-date-cell at bounding box center [26, 87] width 75 height 296
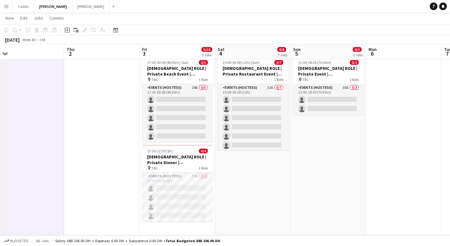
click at [105, 170] on app-date-cell at bounding box center [101, 87] width 75 height 296
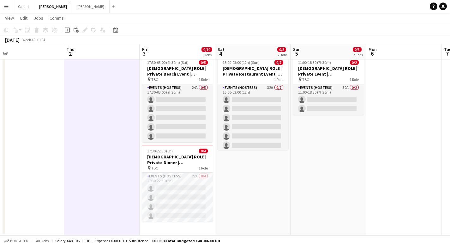
click at [263, 178] on app-date-cell "06:30-12:00 (5h30m) 0/1 pin TBC 1 Role Events (Hostess) 1A 0/1 06:30-12:00 (5h3…" at bounding box center [252, 87] width 75 height 296
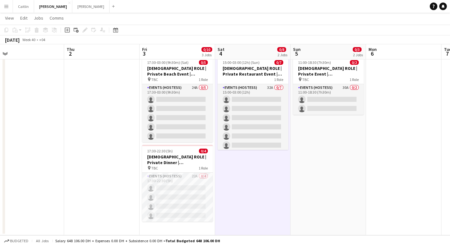
click at [414, 143] on app-date-cell at bounding box center [403, 87] width 75 height 296
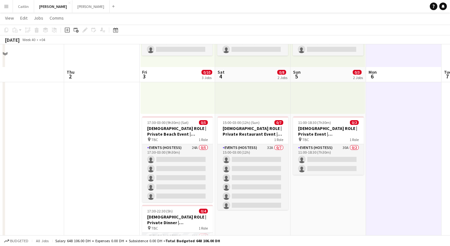
scroll to position [94, 0]
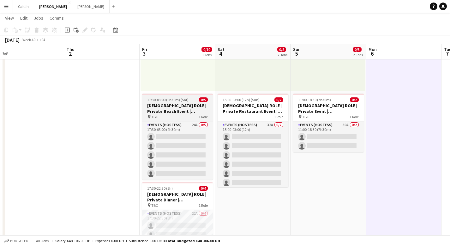
click at [168, 111] on h3 "FEMALE ROLE | Private Beach Event | Dubai | 3rd Oct" at bounding box center [177, 108] width 71 height 11
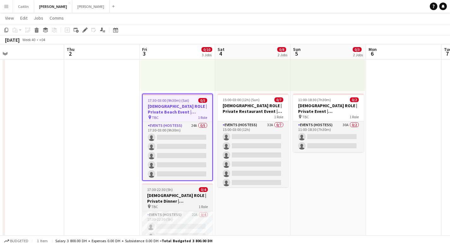
click at [192, 203] on h3 "FEMALE ROLE | Private Dinner | Dubai | 3rd October" at bounding box center [177, 197] width 71 height 11
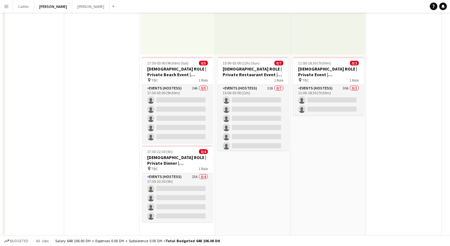
scroll to position [0, 0]
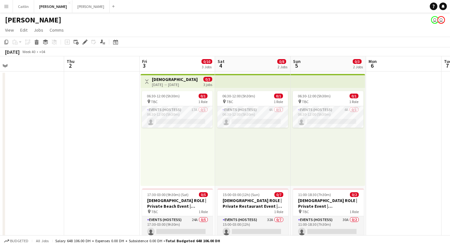
click at [411, 106] on app-date-cell at bounding box center [403, 219] width 75 height 296
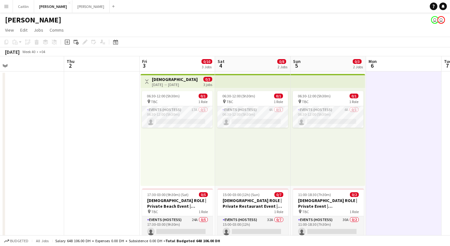
click at [109, 108] on app-date-cell at bounding box center [101, 219] width 75 height 296
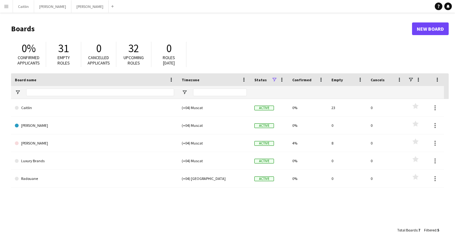
click at [4, 4] on app-icon "Menu" at bounding box center [6, 6] width 5 height 5
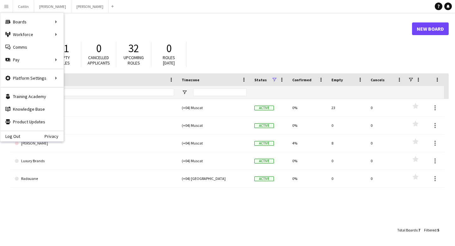
click at [274, 35] on header "Boards New Board" at bounding box center [229, 29] width 437 height 20
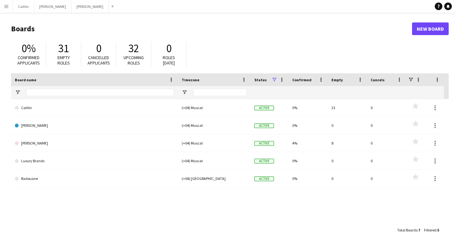
click at [5, 4] on app-icon "Menu" at bounding box center [6, 6] width 5 height 5
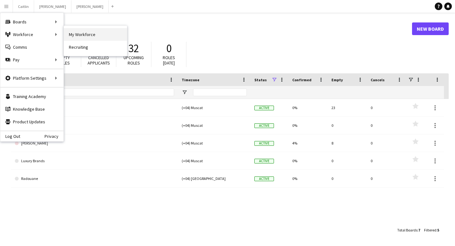
click at [97, 34] on link "My Workforce" at bounding box center [95, 34] width 63 height 13
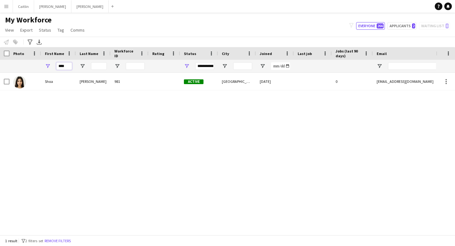
click at [70, 66] on input "****" at bounding box center [64, 66] width 16 height 8
type input "*"
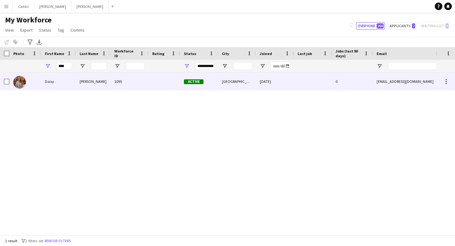
click at [118, 78] on div "1095" at bounding box center [130, 81] width 38 height 17
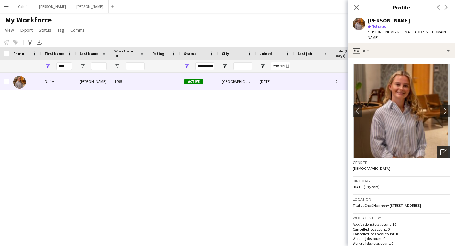
click at [440, 148] on icon "Open photos pop-in" at bounding box center [443, 151] width 7 height 7
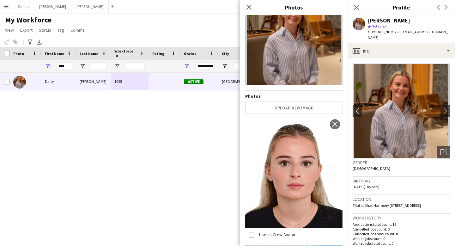
scroll to position [412, 0]
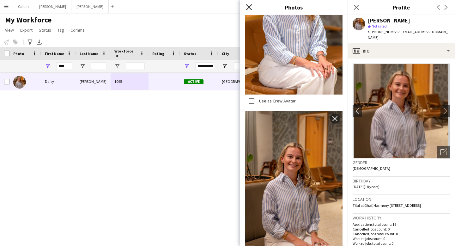
click at [247, 7] on icon "Close pop-in" at bounding box center [249, 7] width 6 height 6
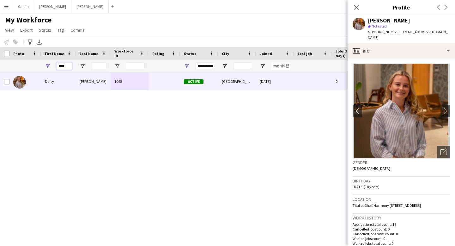
click at [63, 63] on input "****" at bounding box center [64, 66] width 16 height 8
click at [72, 66] on input "****" at bounding box center [64, 66] width 16 height 8
type input "*"
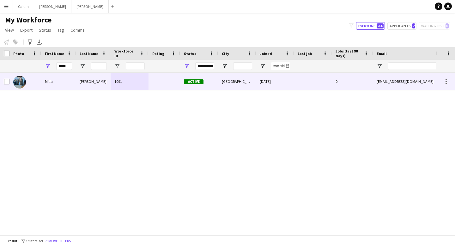
click at [79, 88] on div "Cass" at bounding box center [93, 81] width 35 height 17
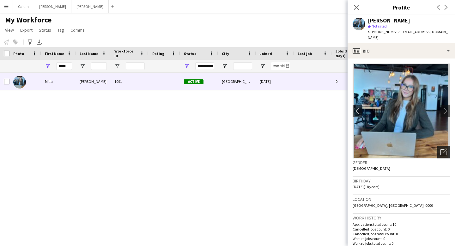
click at [440, 148] on icon "Open photos pop-in" at bounding box center [443, 151] width 7 height 7
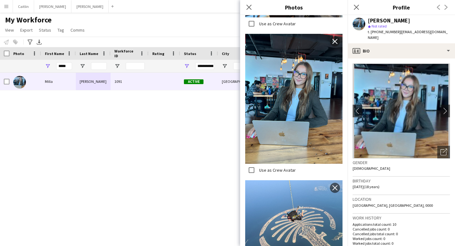
scroll to position [1117, 0]
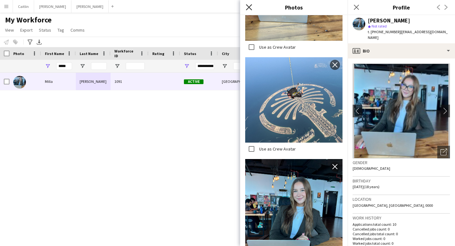
click at [246, 10] on icon at bounding box center [249, 7] width 6 height 6
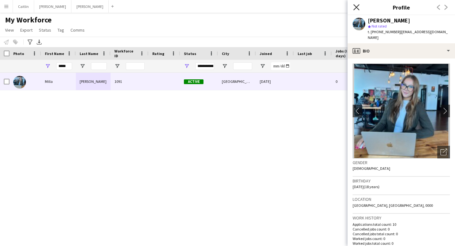
click at [356, 6] on icon "Close pop-in" at bounding box center [356, 7] width 6 height 6
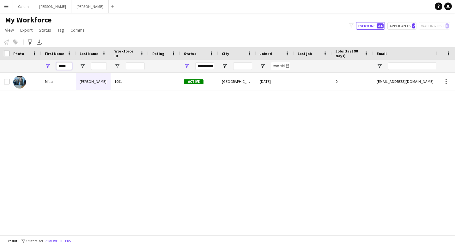
click at [68, 64] on input "*****" at bounding box center [64, 66] width 16 height 8
type input "*"
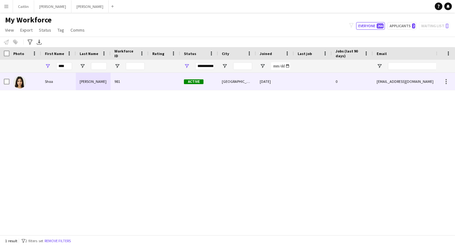
click at [164, 79] on div at bounding box center [164, 81] width 32 height 17
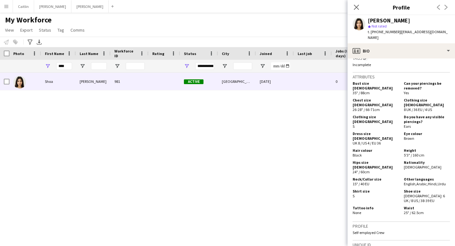
scroll to position [347, 0]
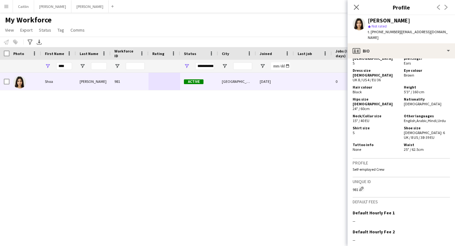
drag, startPoint x: 400, startPoint y: 100, endPoint x: 444, endPoint y: 103, distance: 44.3
click at [444, 113] on div "Other languages English , Arabic , Hindi , Urdu" at bounding box center [425, 117] width 49 height 9
copy div "English , Arabic , Hindi , Urdu"
click at [69, 66] on input "****" at bounding box center [64, 66] width 16 height 8
type input "*"
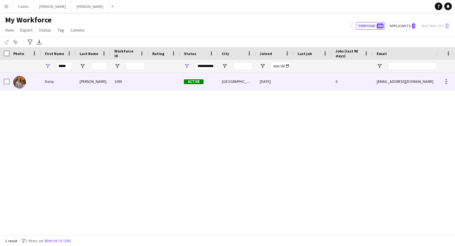
click at [103, 85] on div "[PERSON_NAME]" at bounding box center [93, 81] width 35 height 17
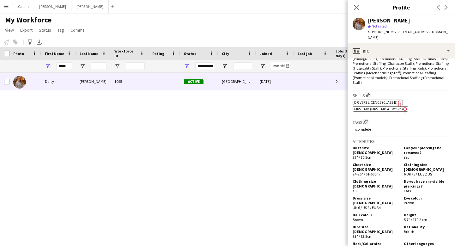
scroll to position [276, 0]
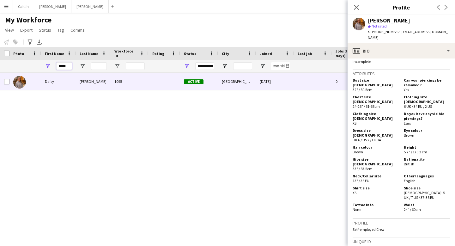
click at [71, 66] on input "*****" at bounding box center [64, 66] width 16 height 8
type input "*"
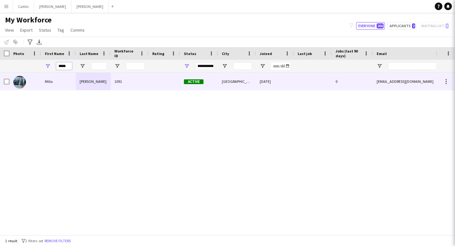
type input "*****"
click at [106, 81] on div "[PERSON_NAME]" at bounding box center [93, 81] width 35 height 17
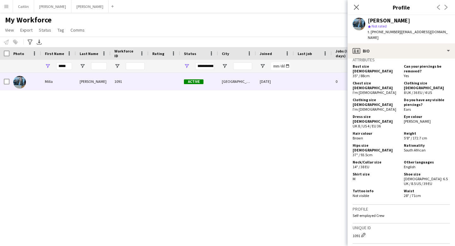
scroll to position [257, 0]
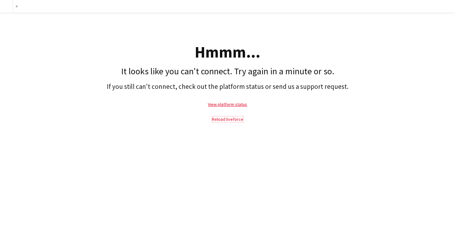
click at [220, 118] on link "Reload liveforce" at bounding box center [227, 119] width 31 height 6
click at [221, 120] on link "Reload liveforce" at bounding box center [227, 119] width 31 height 6
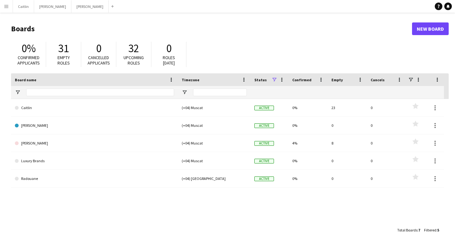
click at [12, 5] on button "Menu" at bounding box center [6, 6] width 13 height 13
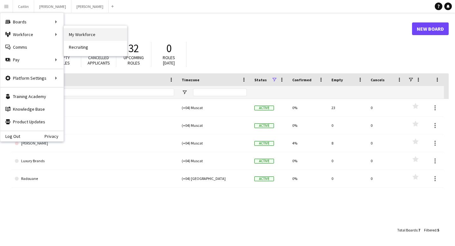
click at [84, 36] on link "My Workforce" at bounding box center [95, 34] width 63 height 13
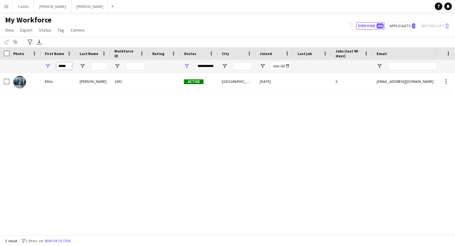
click at [69, 66] on input "*****" at bounding box center [64, 66] width 16 height 8
type input "*"
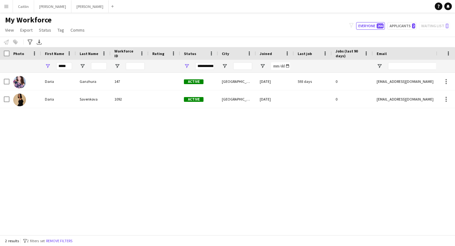
click at [130, 106] on div "1092" at bounding box center [130, 98] width 38 height 17
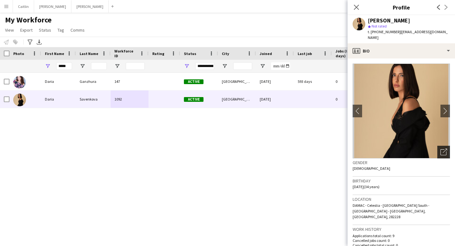
click at [440, 148] on icon "Open photos pop-in" at bounding box center [443, 151] width 7 height 7
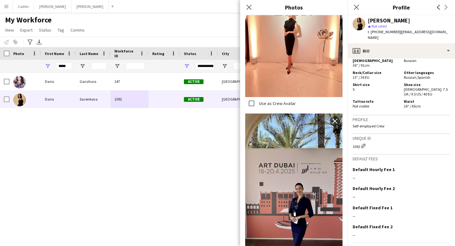
scroll to position [383, 0]
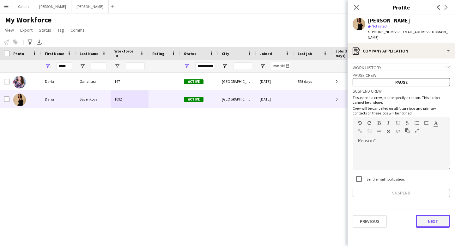
click at [428, 217] on button "Next" at bounding box center [433, 221] width 34 height 13
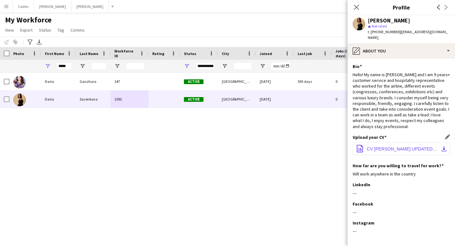
click at [379, 146] on span "CV [PERSON_NAME] UPDATED***.pdf" at bounding box center [402, 148] width 71 height 5
click at [390, 146] on span "CV [PERSON_NAME] UPDATED***.pdf" at bounding box center [402, 148] width 71 height 5
click at [437, 7] on icon at bounding box center [438, 7] width 3 height 5
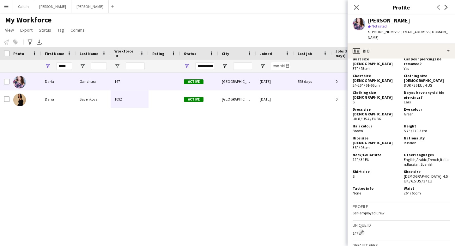
scroll to position [357, 0]
drag, startPoint x: 415, startPoint y: 122, endPoint x: 404, endPoint y: 122, distance: 10.7
click at [404, 136] on div "Nationality Russian" at bounding box center [425, 143] width 49 height 14
drag, startPoint x: 401, startPoint y: 134, endPoint x: 434, endPoint y: 144, distance: 34.4
click at [434, 144] on div "Bust size [DEMOGRAPHIC_DATA] 37" / 93cm Can your piercings be removed? Yes Ches…" at bounding box center [400, 126] width 97 height 141
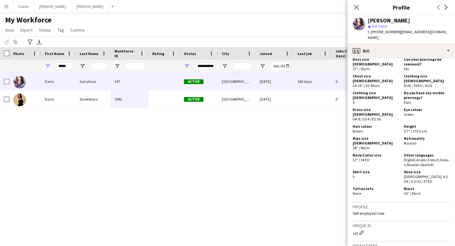
copy div "English , Arabic , French , Italian , Russian , Spanish"
click at [69, 66] on input "*****" at bounding box center [64, 66] width 16 height 8
type input "*"
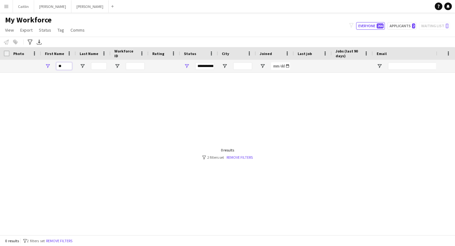
type input "*"
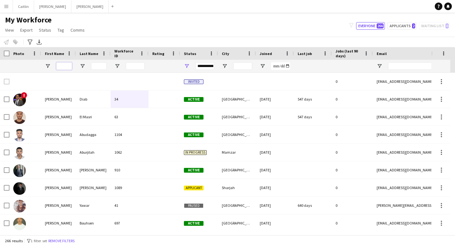
click at [67, 66] on input "First Name Filter Input" at bounding box center [64, 66] width 16 height 8
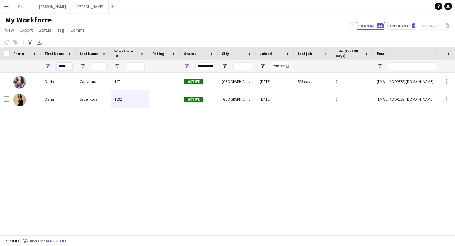
type input "*****"
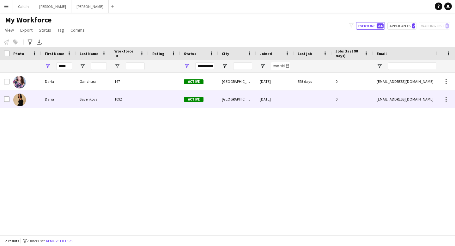
click at [172, 97] on div at bounding box center [164, 98] width 32 height 17
click at [165, 98] on div at bounding box center [164, 98] width 32 height 17
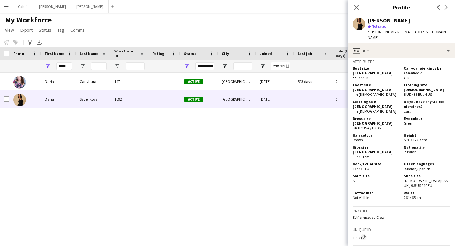
scroll to position [303, 0]
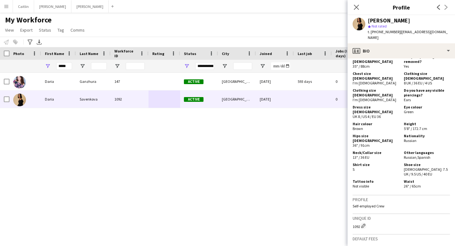
drag, startPoint x: 402, startPoint y: 137, endPoint x: 430, endPoint y: 135, distance: 27.9
click at [430, 150] on div "Other languages Russian , Spanish" at bounding box center [425, 154] width 49 height 9
copy div "Russian , Spanish"
click at [363, 162] on h5 "Shirt size" at bounding box center [375, 164] width 46 height 5
click at [358, 8] on icon "Close pop-in" at bounding box center [356, 7] width 6 height 6
